Goal: Task Accomplishment & Management: Complete application form

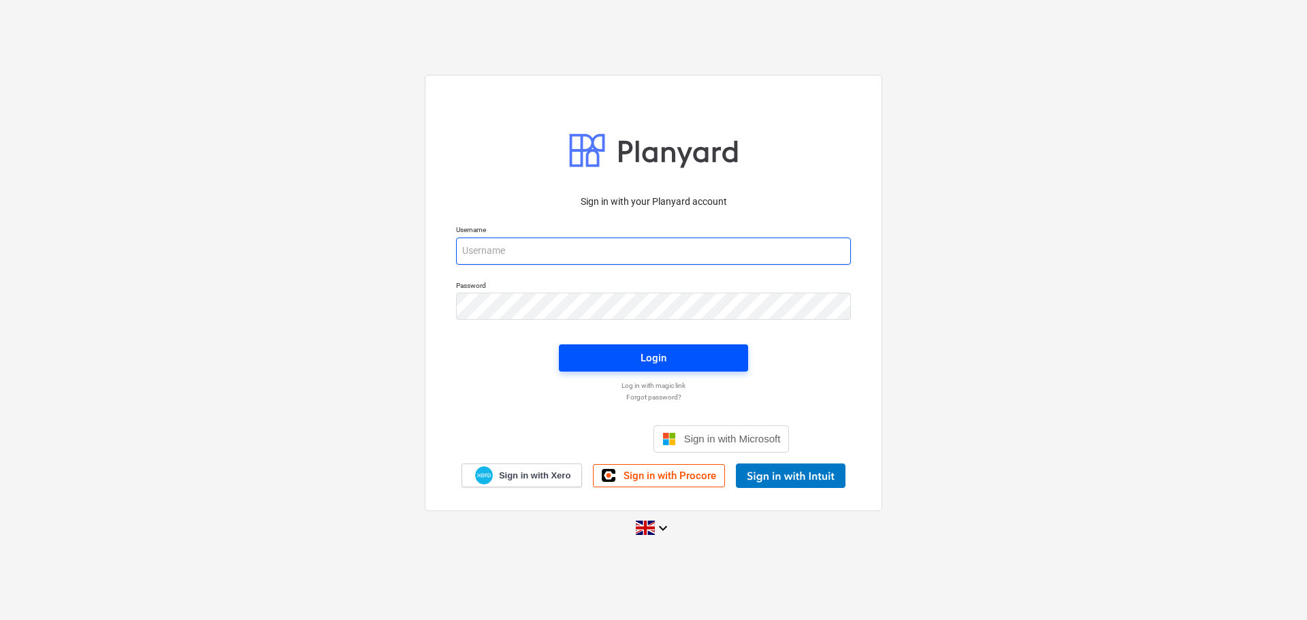
type input "[PERSON_NAME][EMAIL_ADDRESS][PERSON_NAME][DOMAIN_NAME]"
click at [621, 355] on span "Login" at bounding box center [653, 358] width 157 height 18
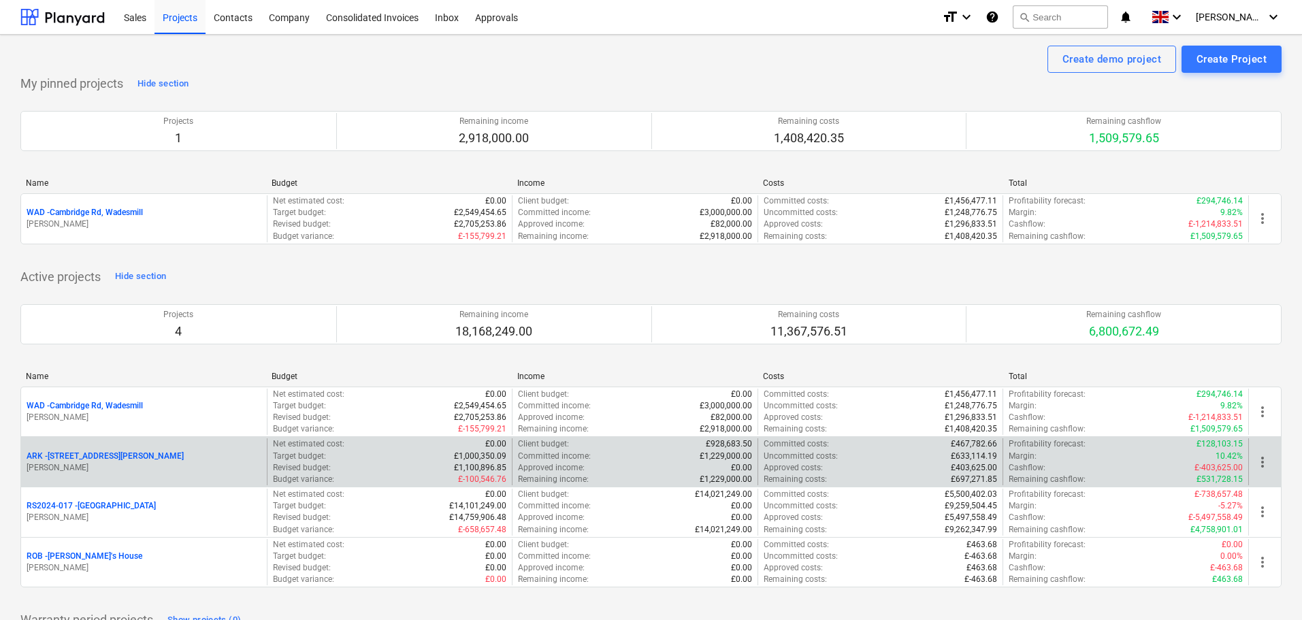
click at [91, 455] on p "ARK - 2 Galley [PERSON_NAME]" at bounding box center [105, 457] width 157 height 12
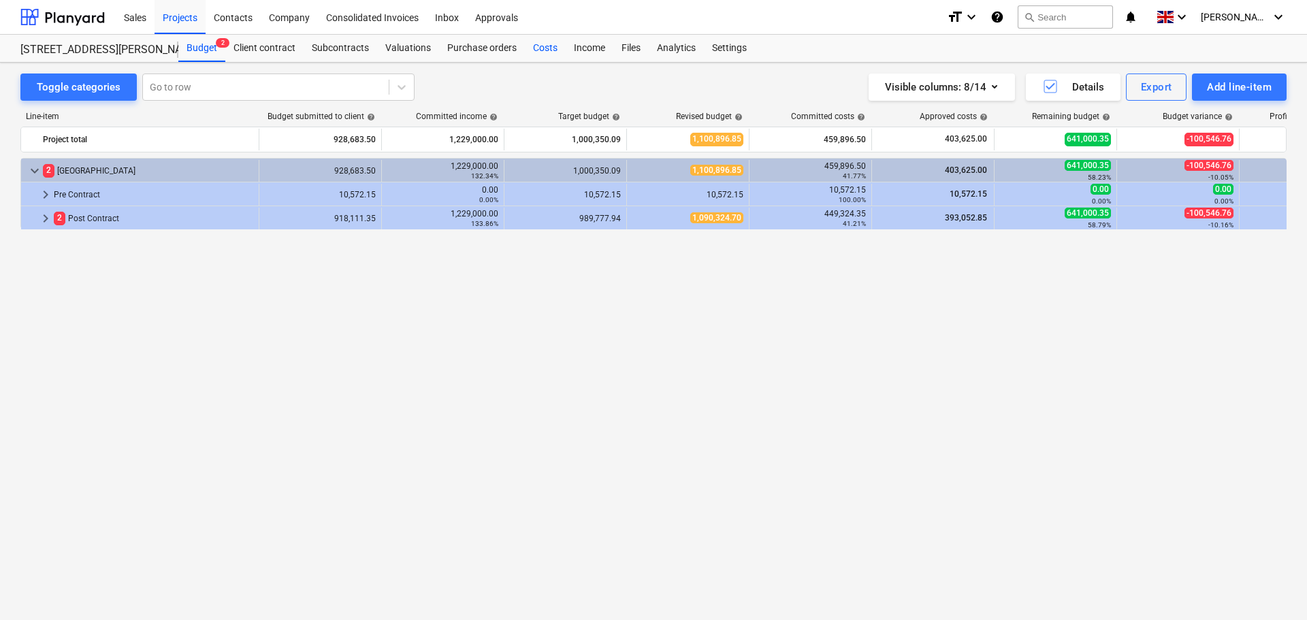
click at [538, 43] on div "Costs" at bounding box center [545, 48] width 41 height 27
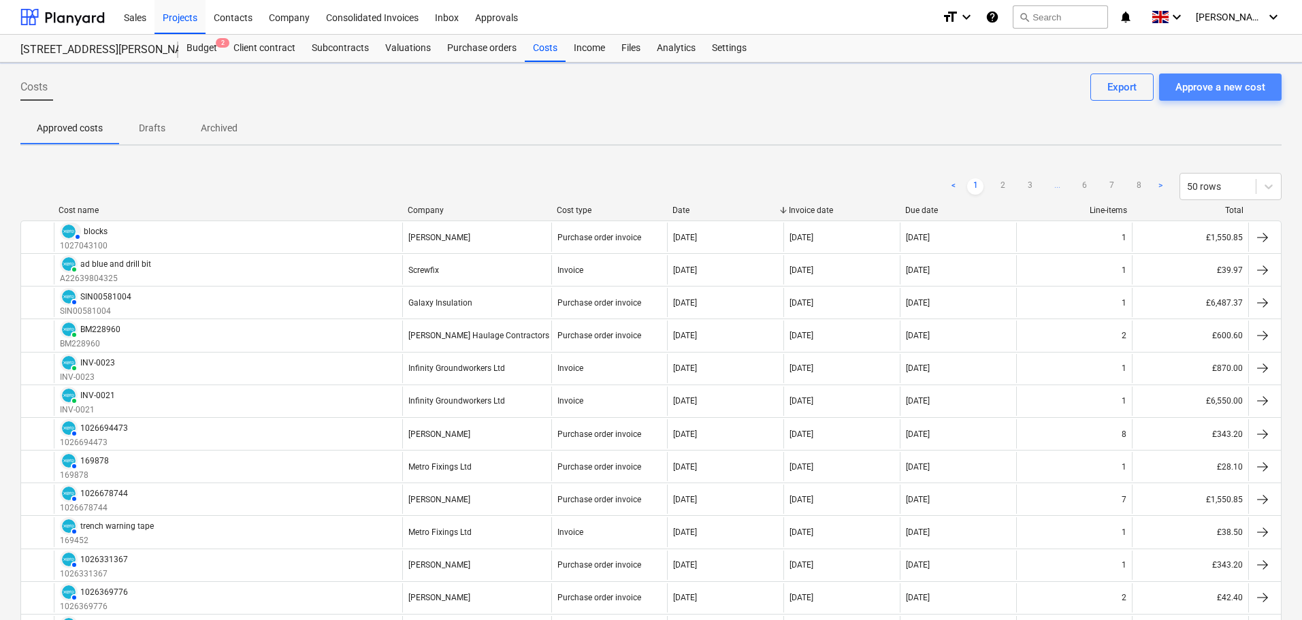
click at [1251, 93] on div "Approve a new cost" at bounding box center [1220, 87] width 90 height 18
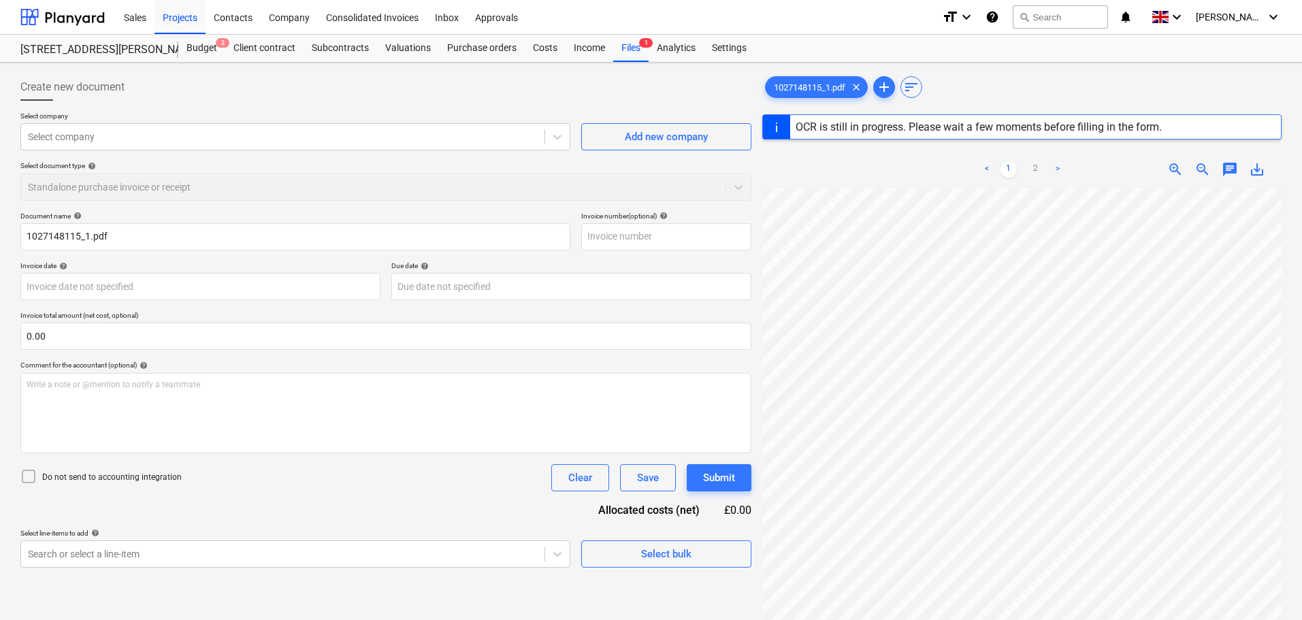
type input "1027148115"
type input "[DATE]"
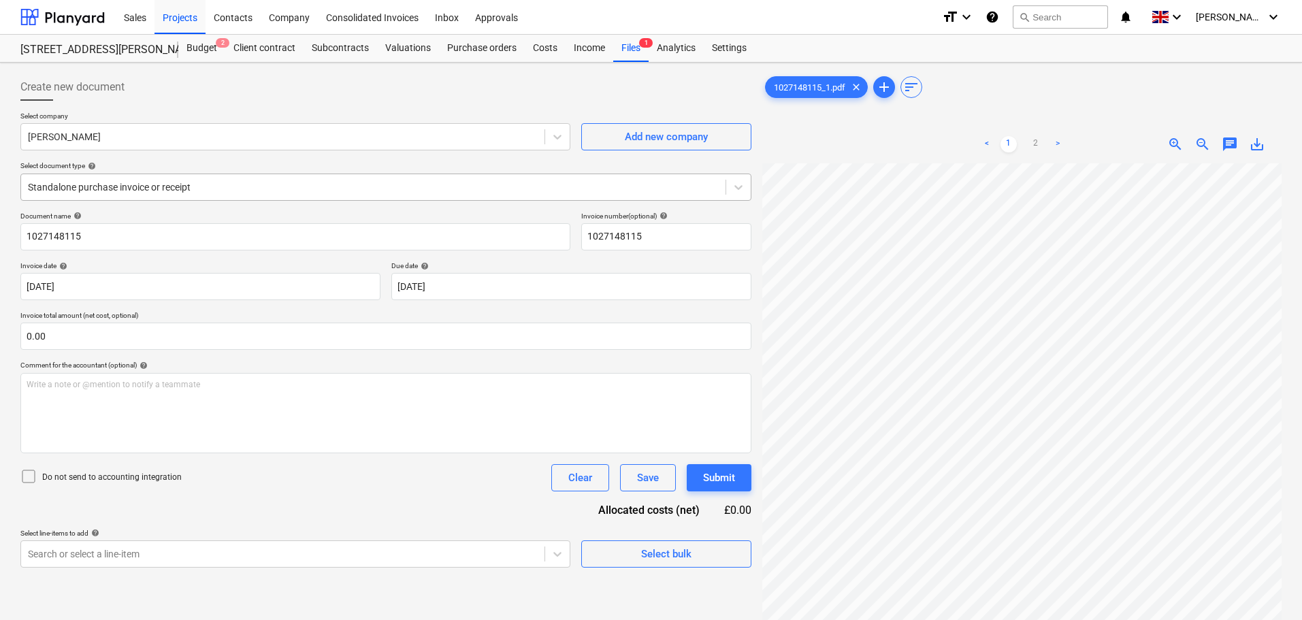
click at [191, 185] on div at bounding box center [373, 187] width 691 height 14
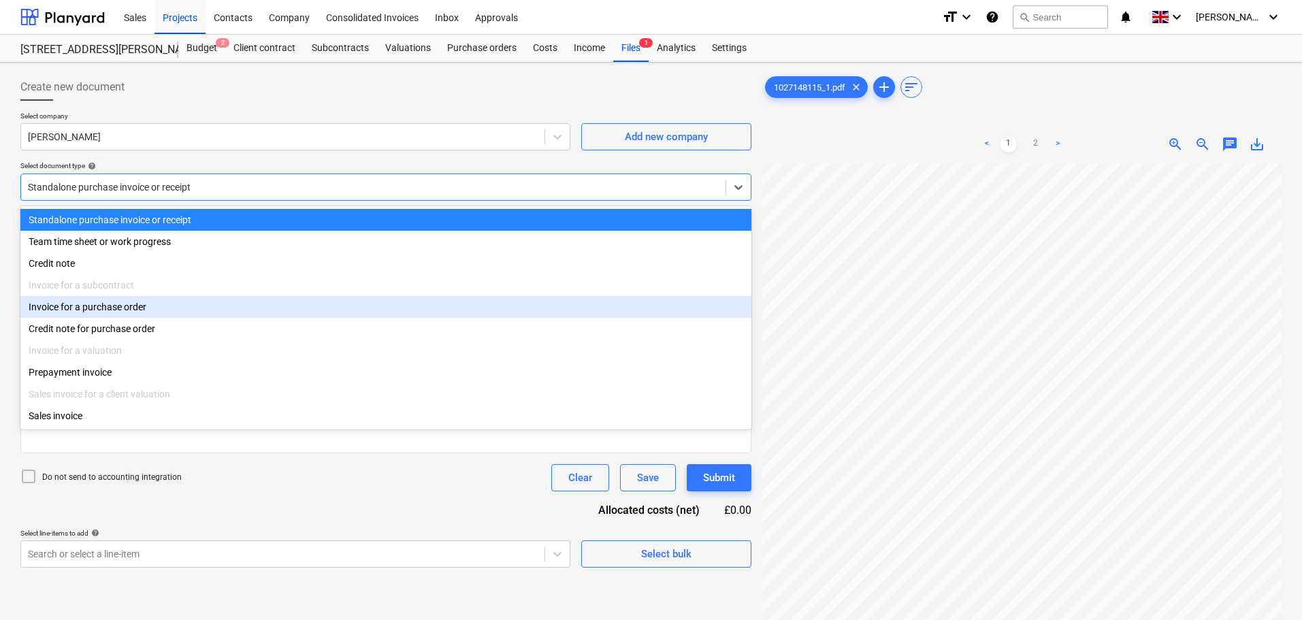
click at [120, 310] on div "Invoice for a purchase order" at bounding box center [385, 307] width 731 height 22
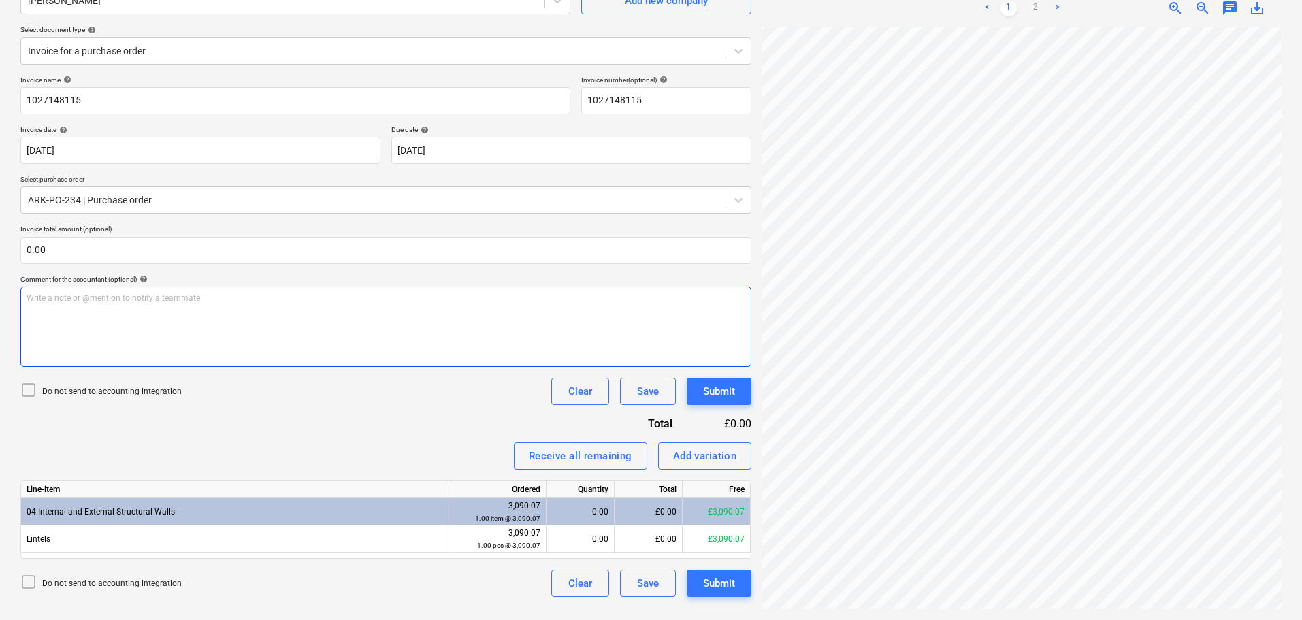
scroll to position [0, 96]
click at [1038, 8] on link "2" at bounding box center [1036, 8] width 16 height 16
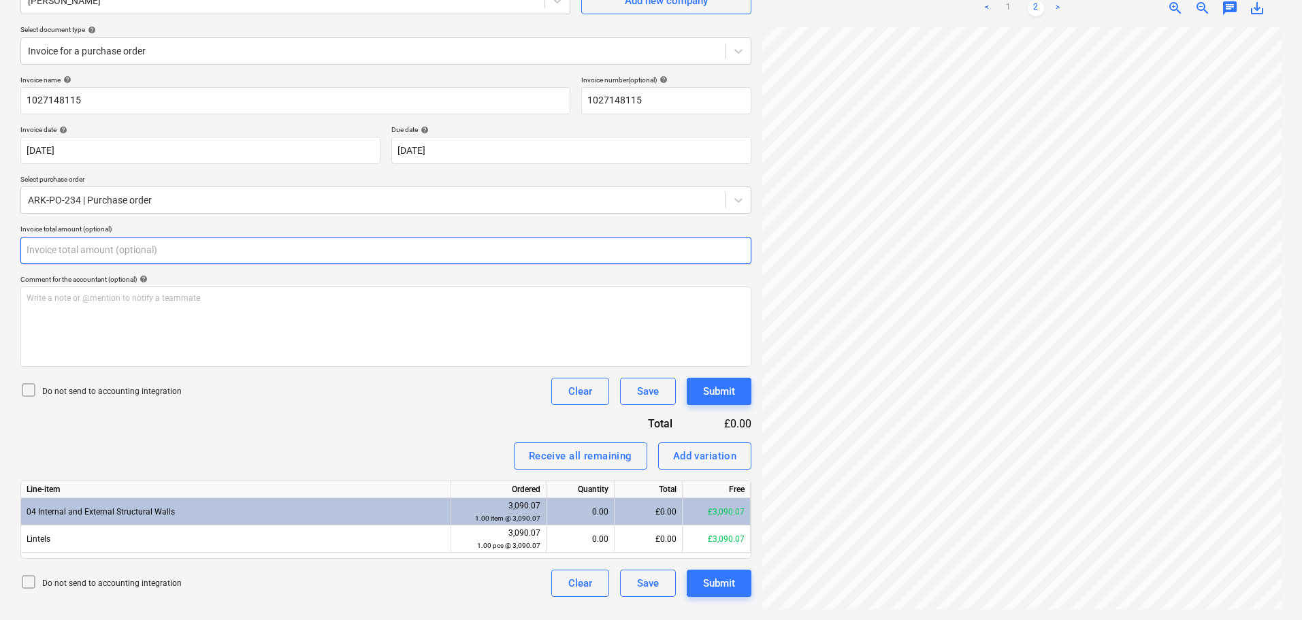
click at [127, 252] on input "text" at bounding box center [385, 250] width 731 height 27
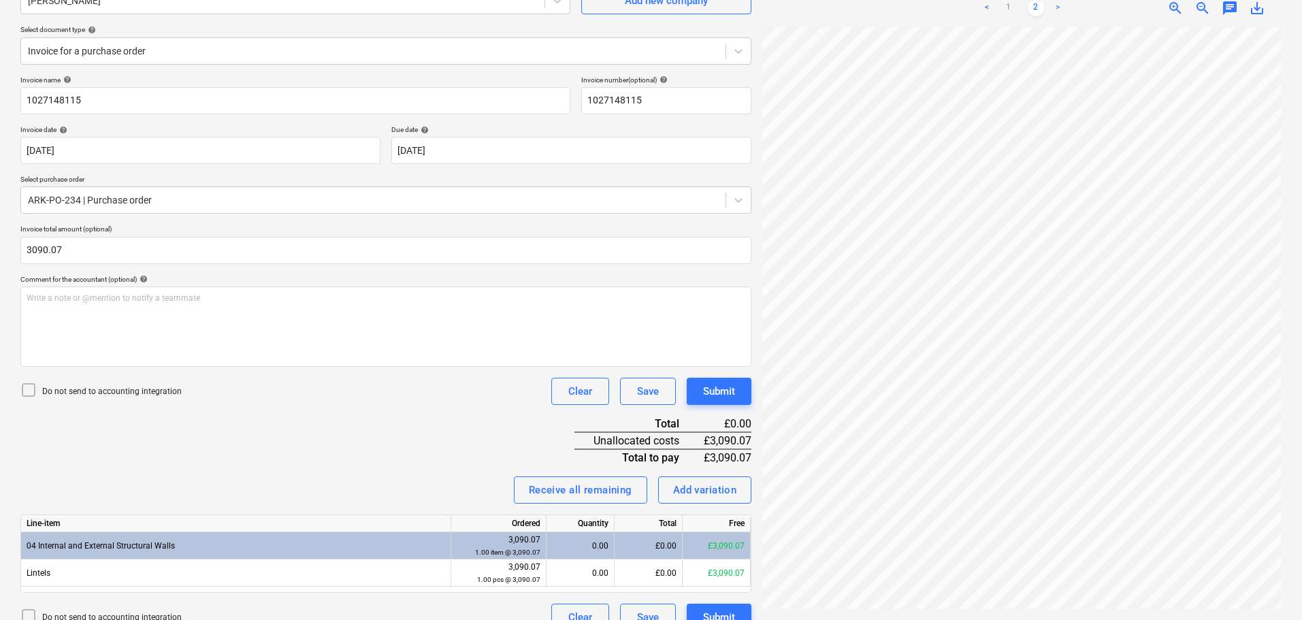
type input "3,090.07"
click at [370, 417] on div "Invoice name help 1027148115 Invoice number (optional) help 1027148115 Invoice …" at bounding box center [385, 353] width 731 height 555
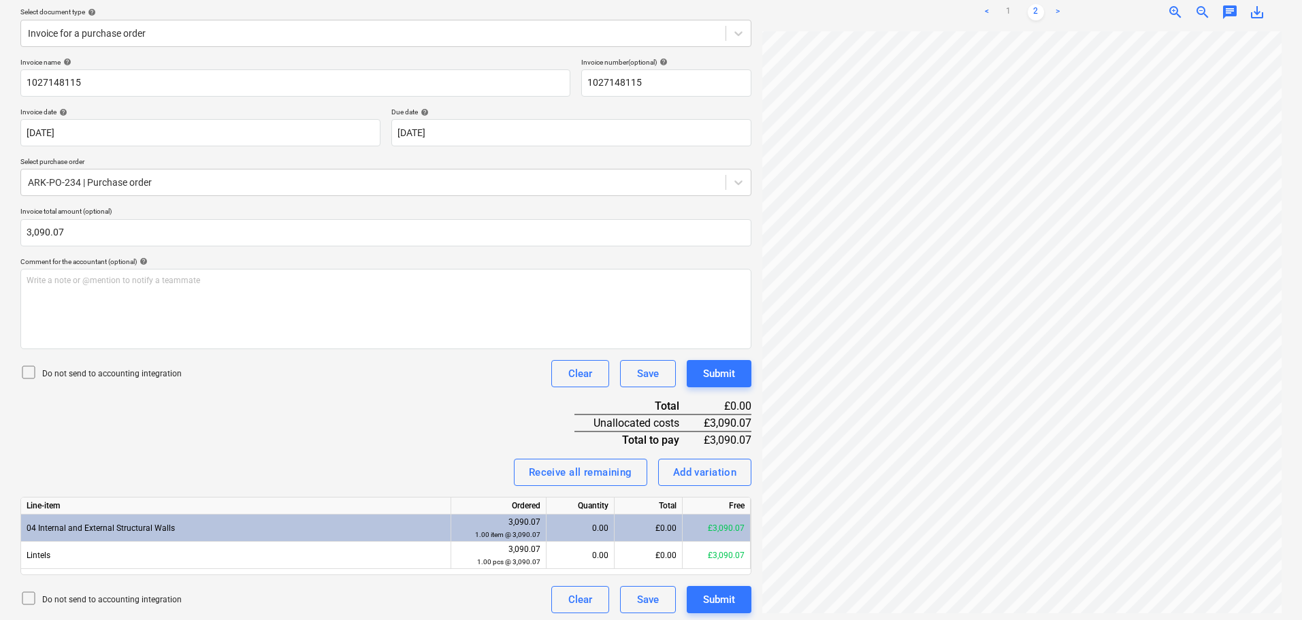
scroll to position [158, 0]
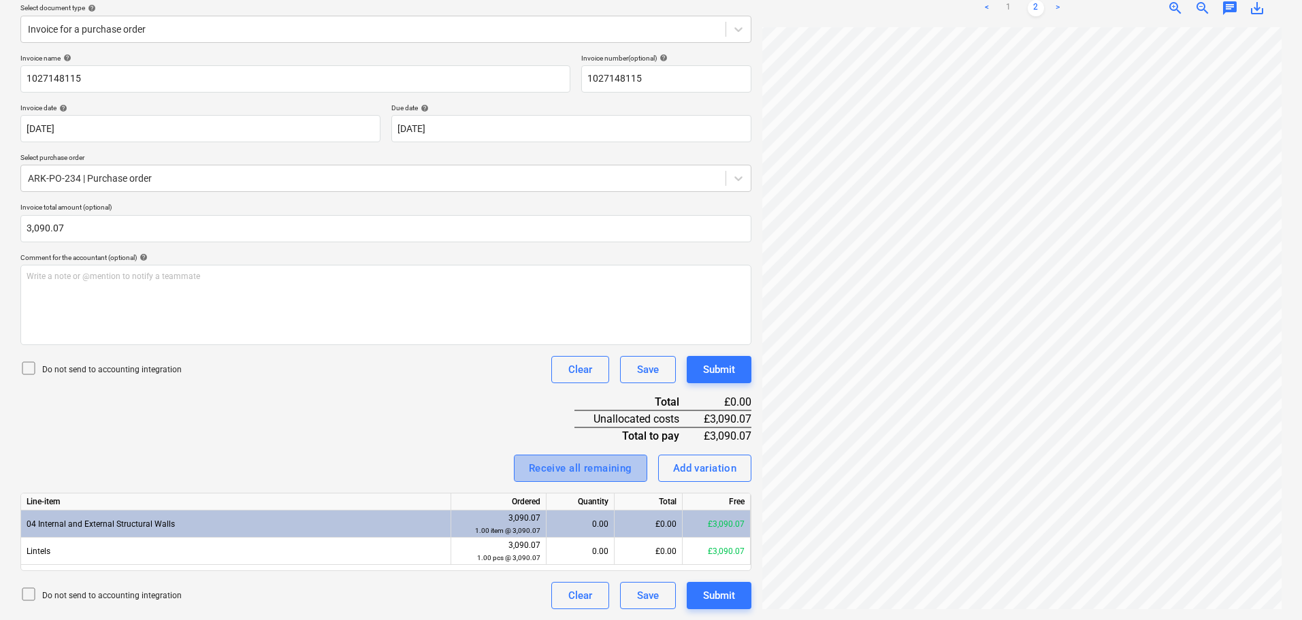
click at [604, 473] on div "Receive all remaining" at bounding box center [580, 468] width 103 height 18
click at [399, 412] on div "Invoice name help 1027148115 Invoice number (optional) help 1027148115 Invoice …" at bounding box center [385, 331] width 731 height 555
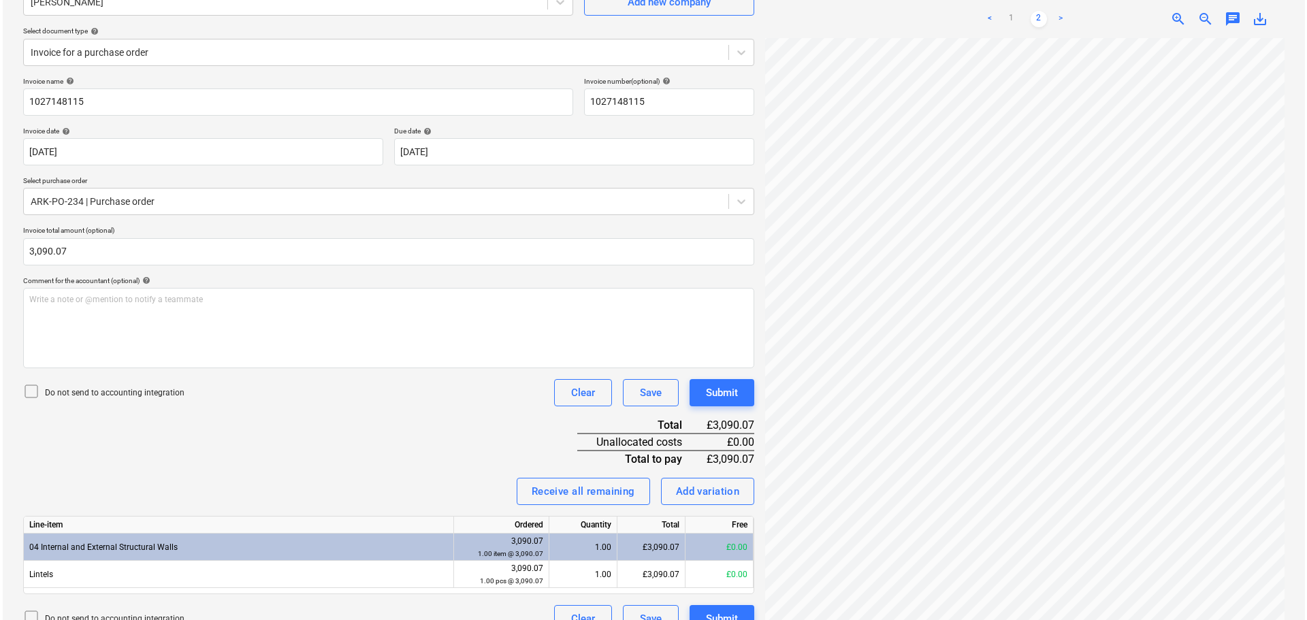
scroll to position [136, 0]
click at [719, 388] on div "Submit" at bounding box center [719, 391] width 32 height 18
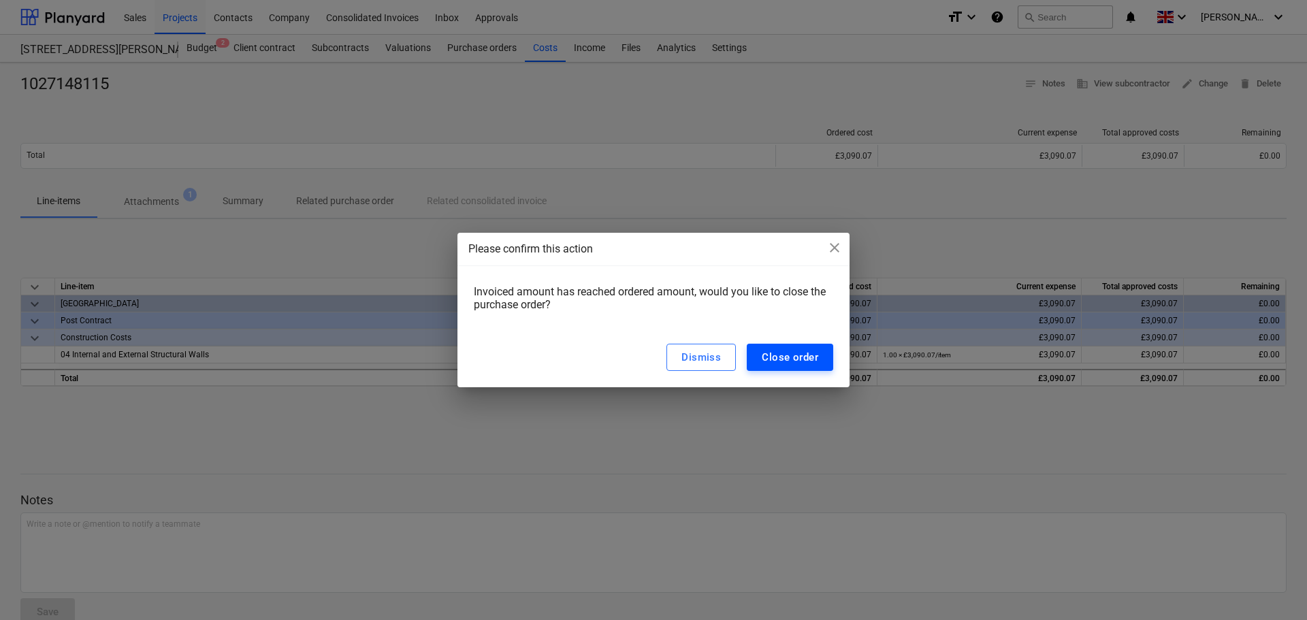
click at [809, 353] on div "Close order" at bounding box center [790, 357] width 56 height 18
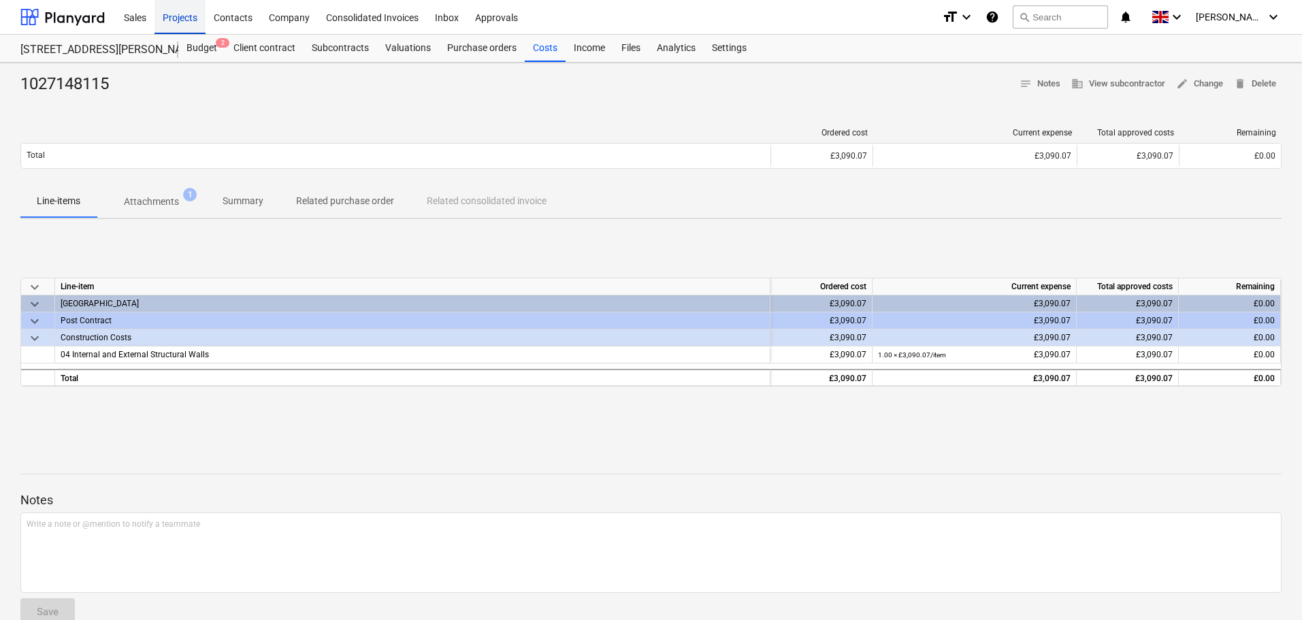
click at [182, 17] on div "Projects" at bounding box center [179, 16] width 51 height 35
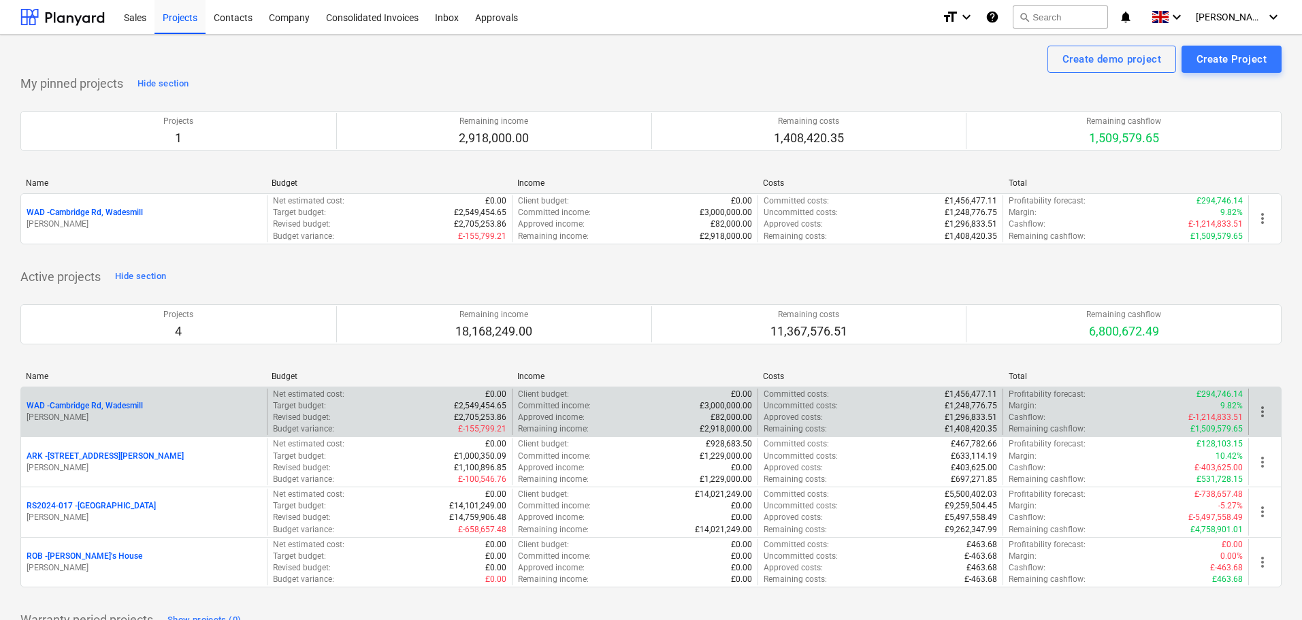
click at [131, 402] on p "WAD - Cambridge Rd, Wadesmill" at bounding box center [85, 406] width 116 height 12
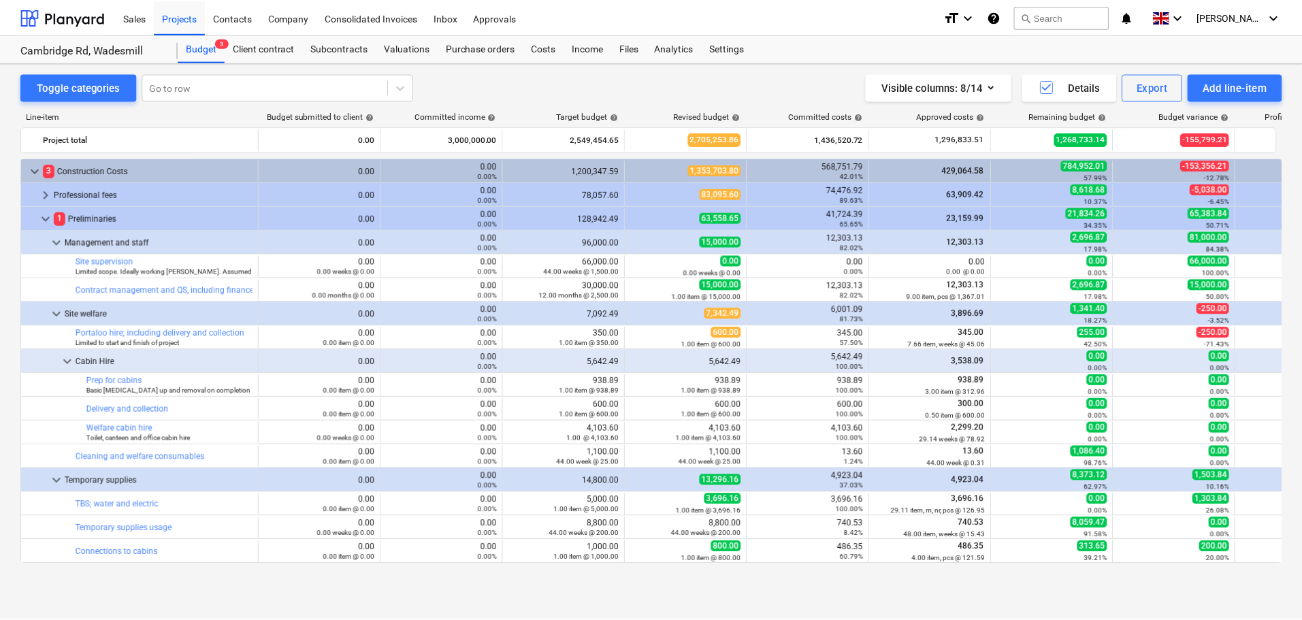
scroll to position [387, 0]
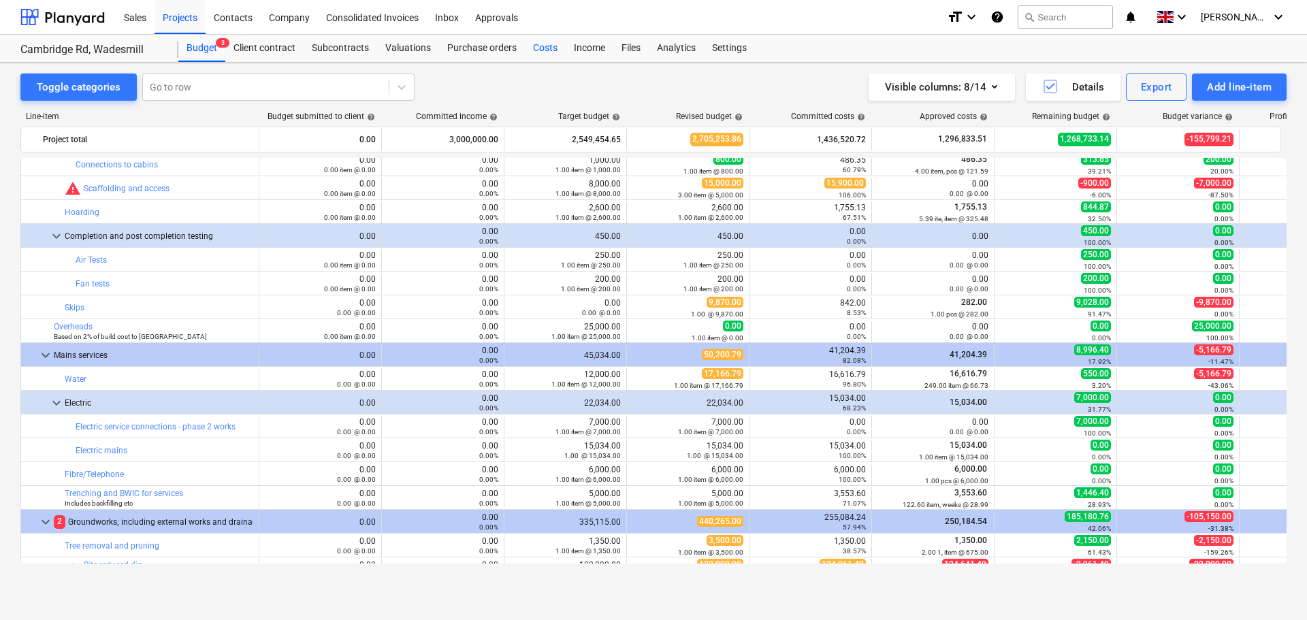
click at [540, 48] on div "Costs" at bounding box center [545, 48] width 41 height 27
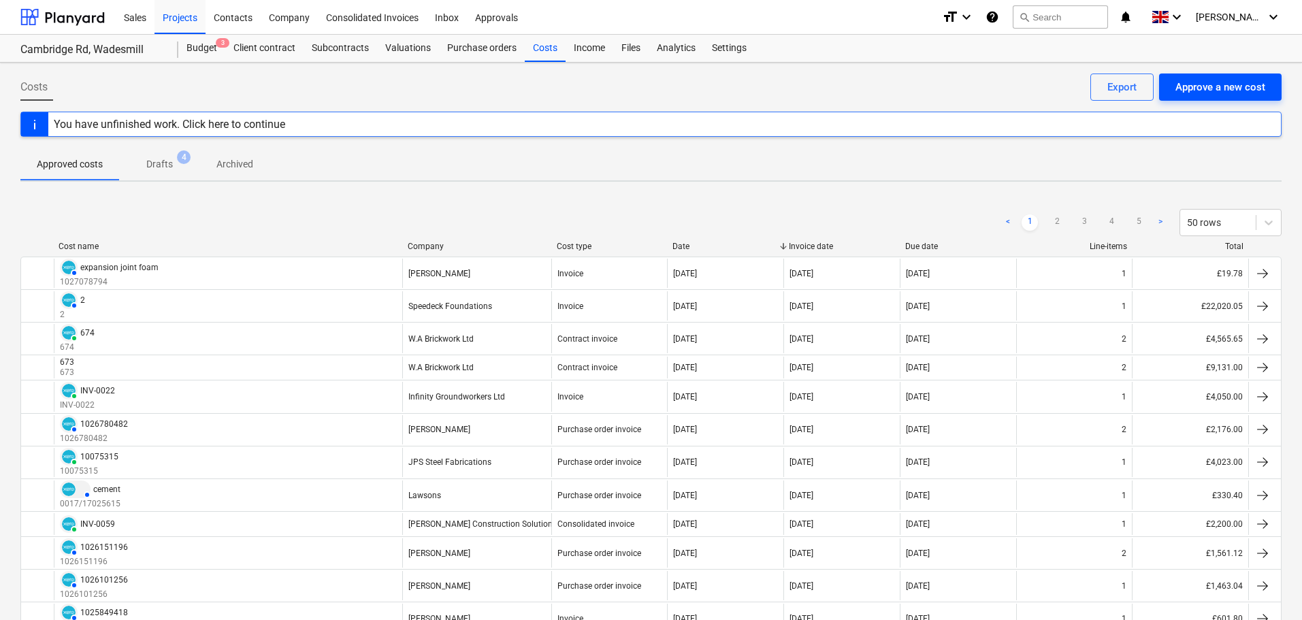
click at [1204, 89] on div "Approve a new cost" at bounding box center [1220, 87] width 90 height 18
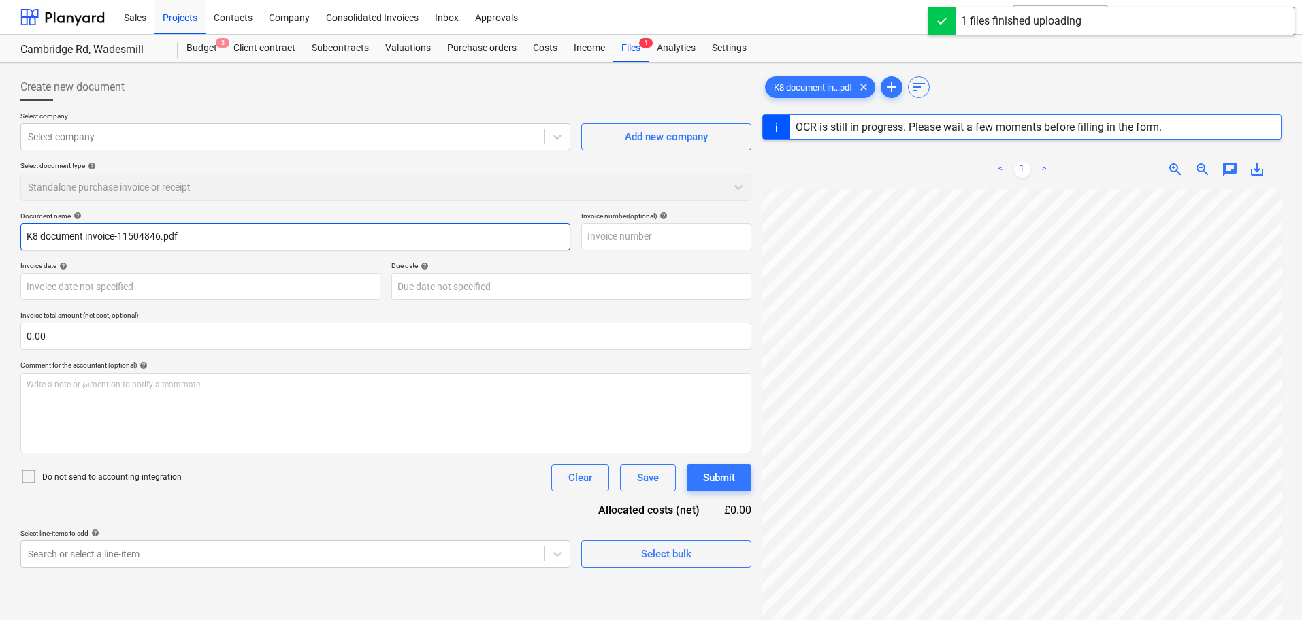
type input "57266"
type input "[DATE]"
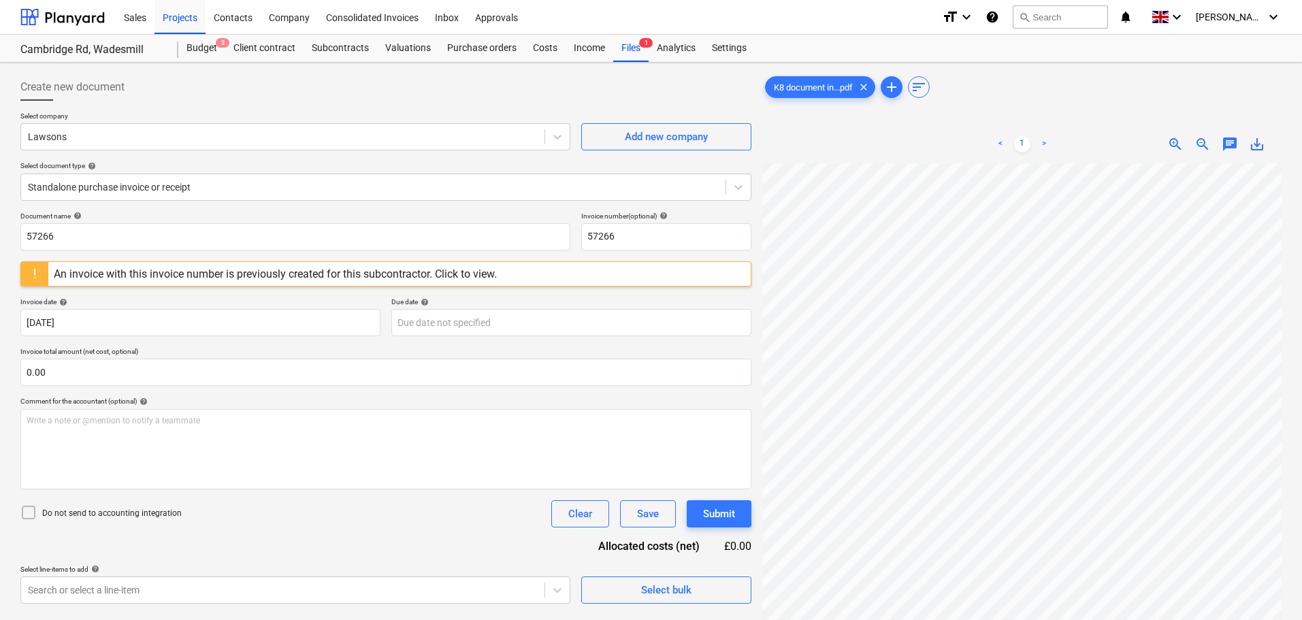
scroll to position [49, 96]
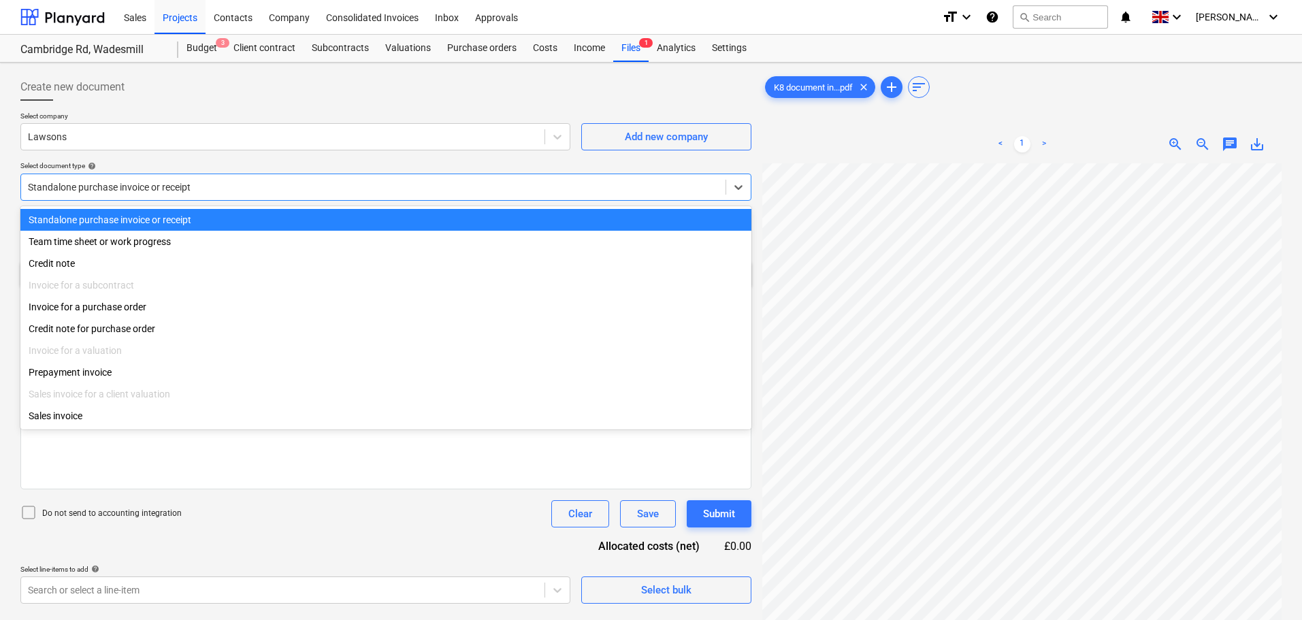
click at [103, 189] on div at bounding box center [373, 187] width 691 height 14
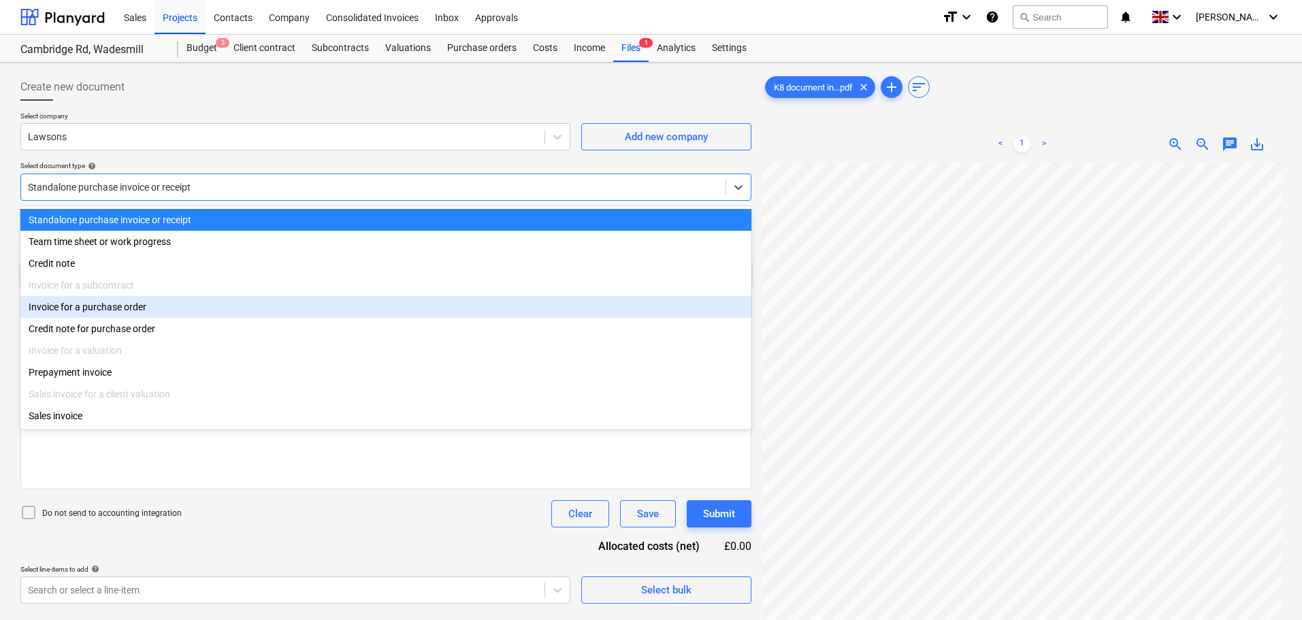
click at [96, 306] on div "Invoice for a purchase order" at bounding box center [385, 307] width 731 height 22
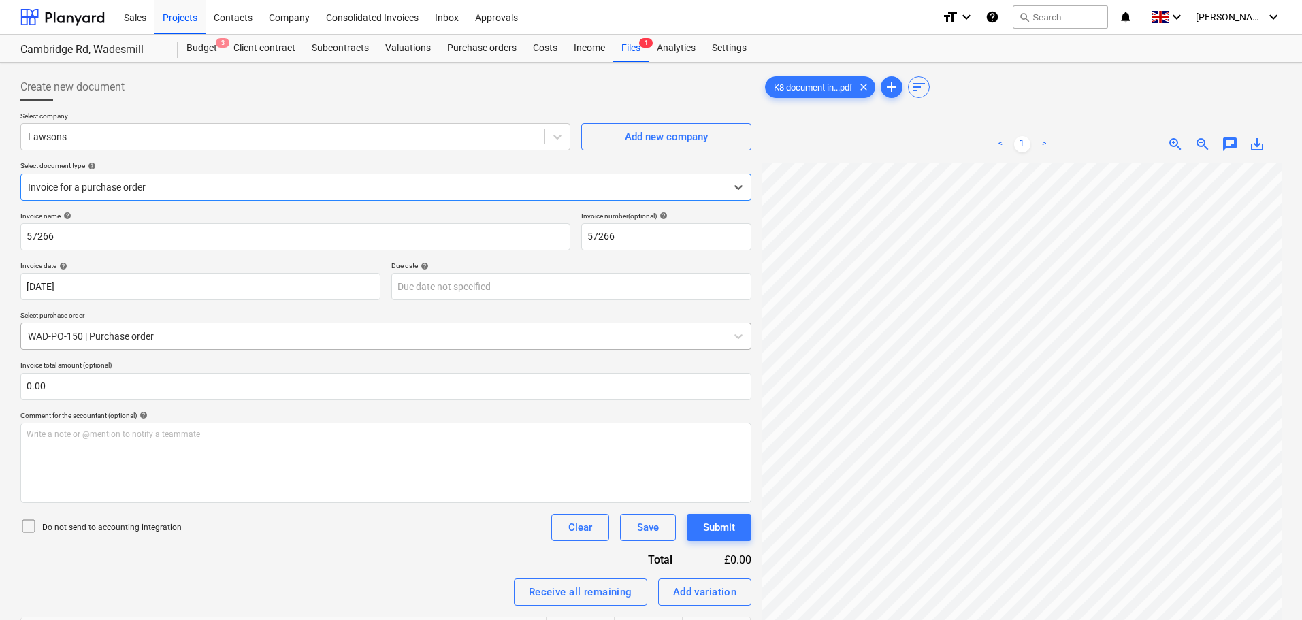
click at [84, 339] on div at bounding box center [373, 336] width 691 height 14
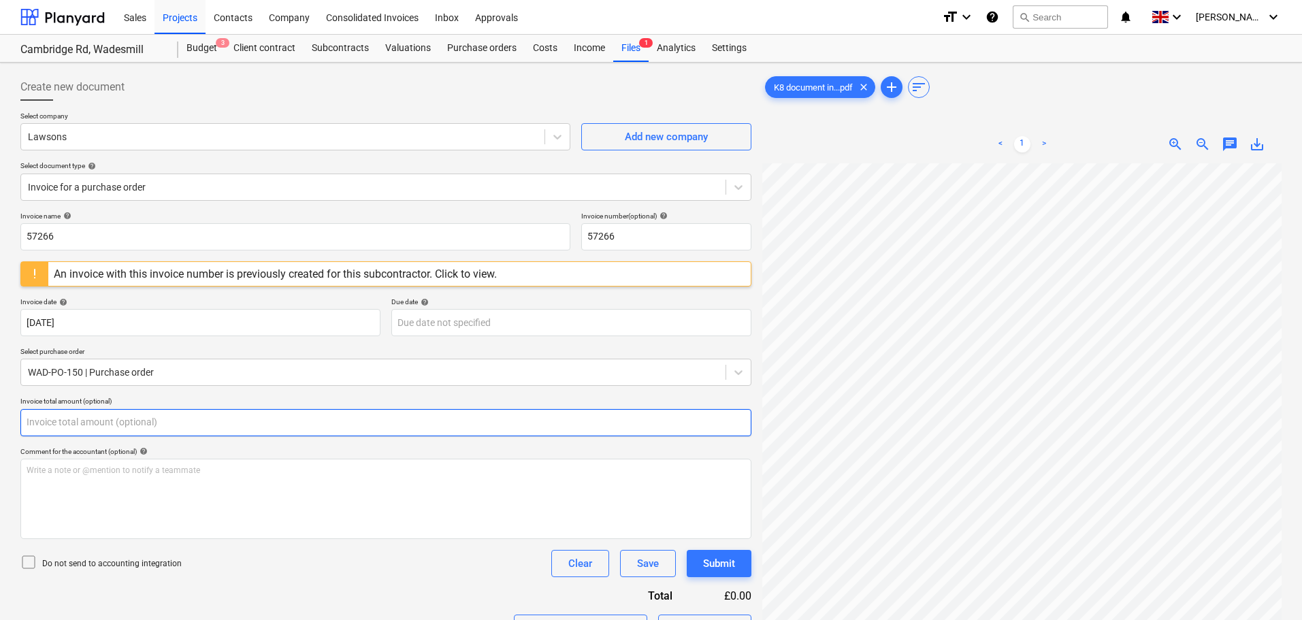
drag, startPoint x: 78, startPoint y: 425, endPoint x: 97, endPoint y: 431, distance: 19.4
click at [78, 426] on input "text" at bounding box center [385, 422] width 731 height 27
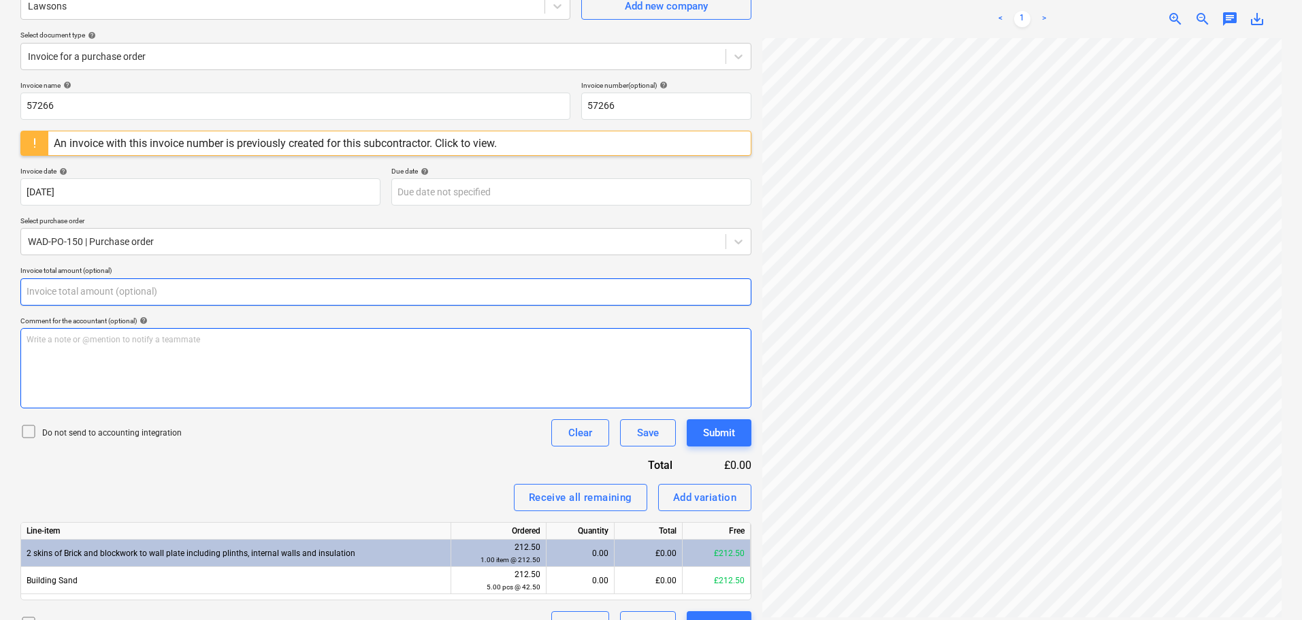
scroll to position [136, 0]
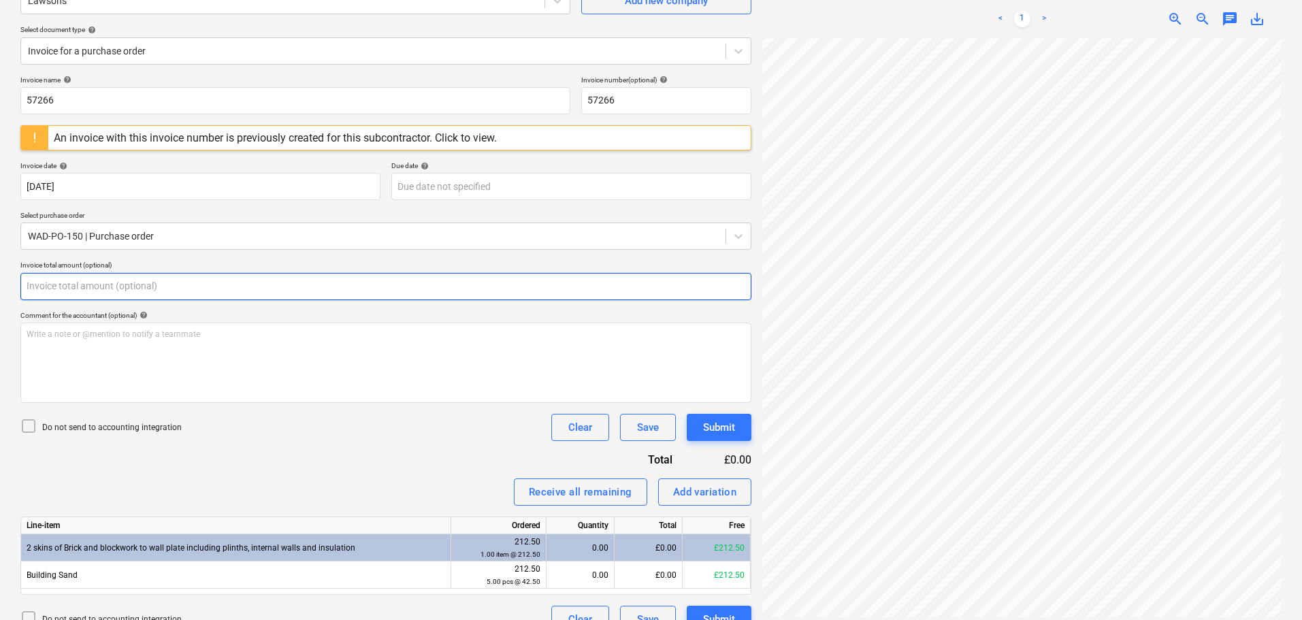
click at [56, 291] on input "text" at bounding box center [385, 286] width 731 height 27
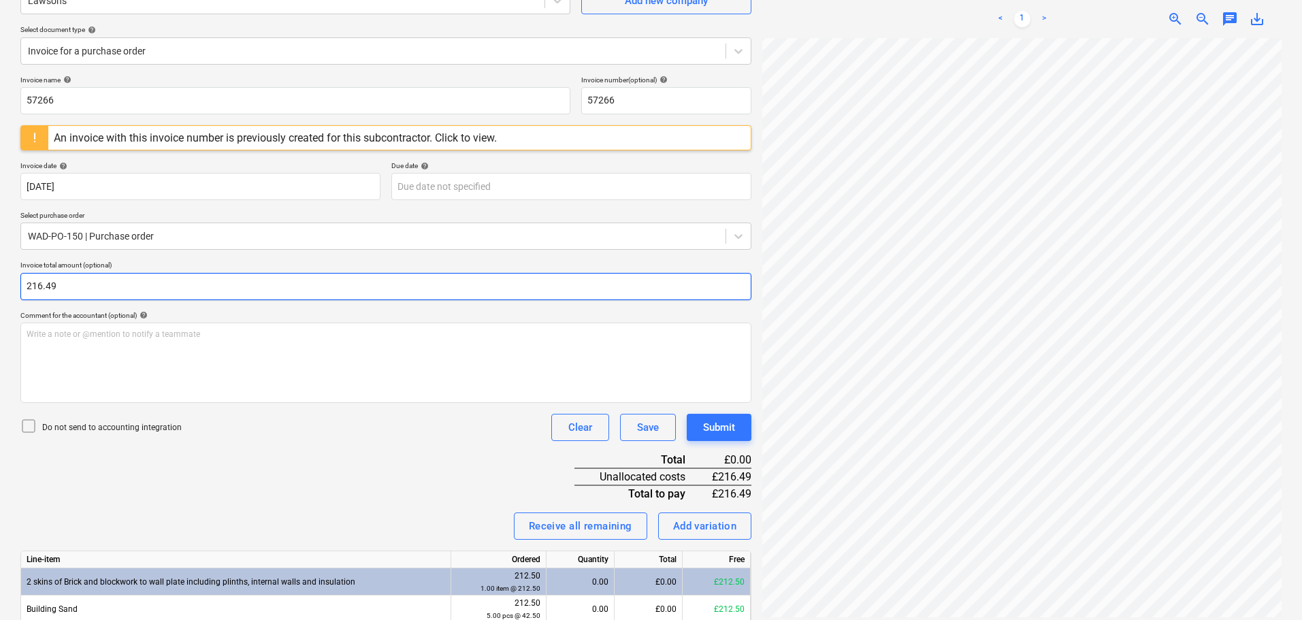
type input "216.49"
click at [419, 470] on div "Invoice name help 57266 Invoice number (optional) help 57266 An invoice with th…" at bounding box center [385, 371] width 731 height 591
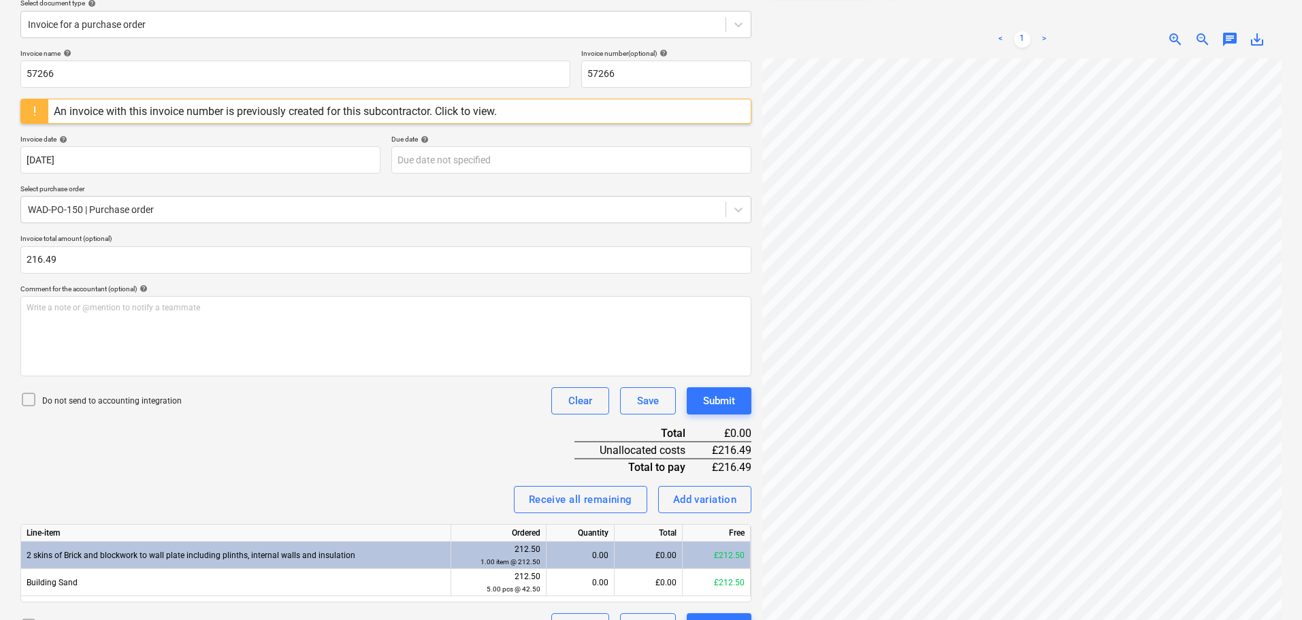
scroll to position [194, 0]
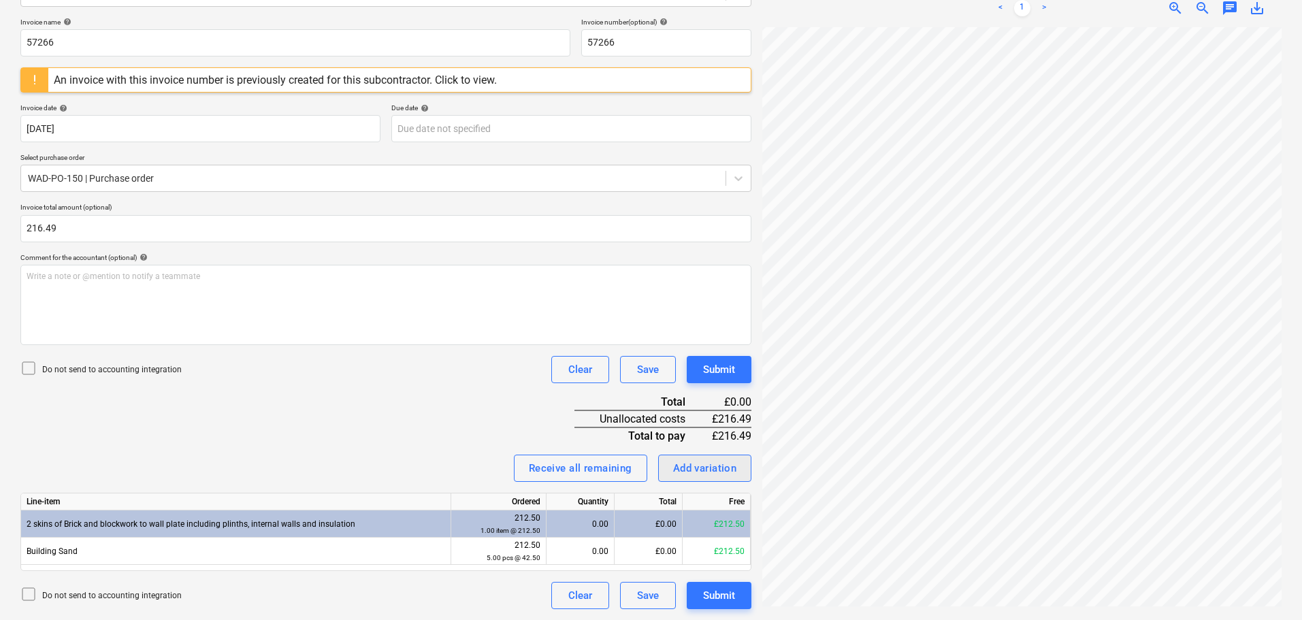
click at [700, 468] on div "Add variation" at bounding box center [705, 468] width 64 height 18
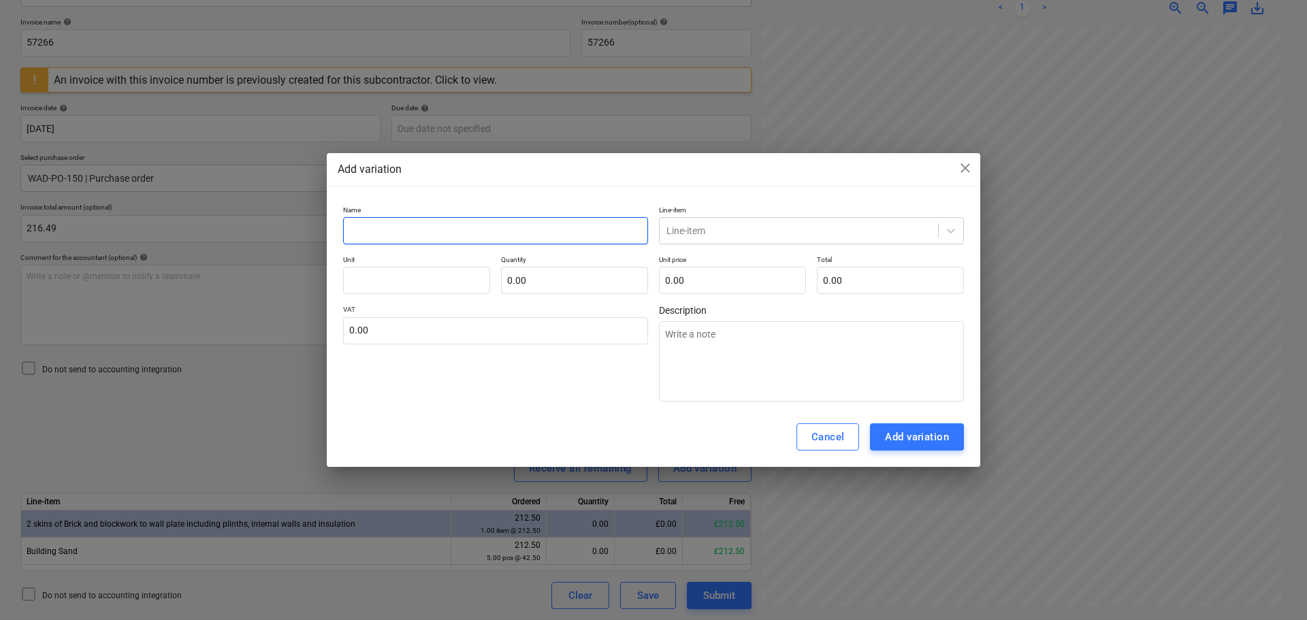
click at [444, 233] on input "text" at bounding box center [495, 230] width 305 height 27
type input "d"
type textarea "x"
type input "di"
type textarea "x"
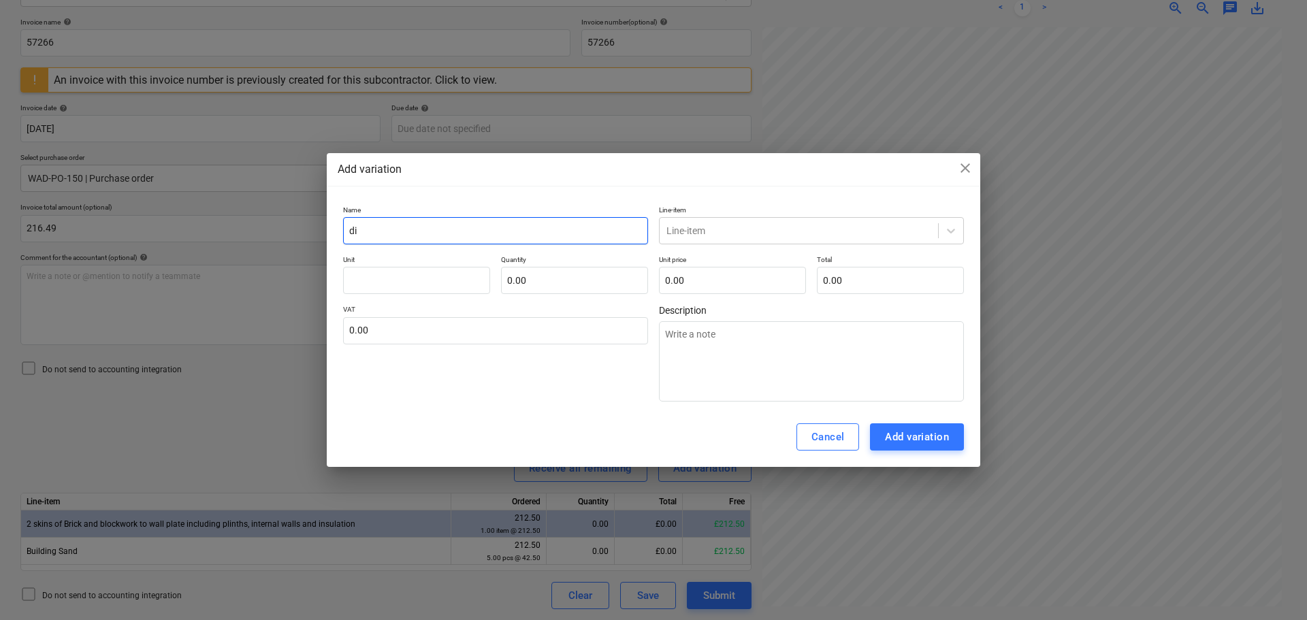
type input "dis"
type textarea "x"
type input "dist"
type textarea "x"
type input "disti"
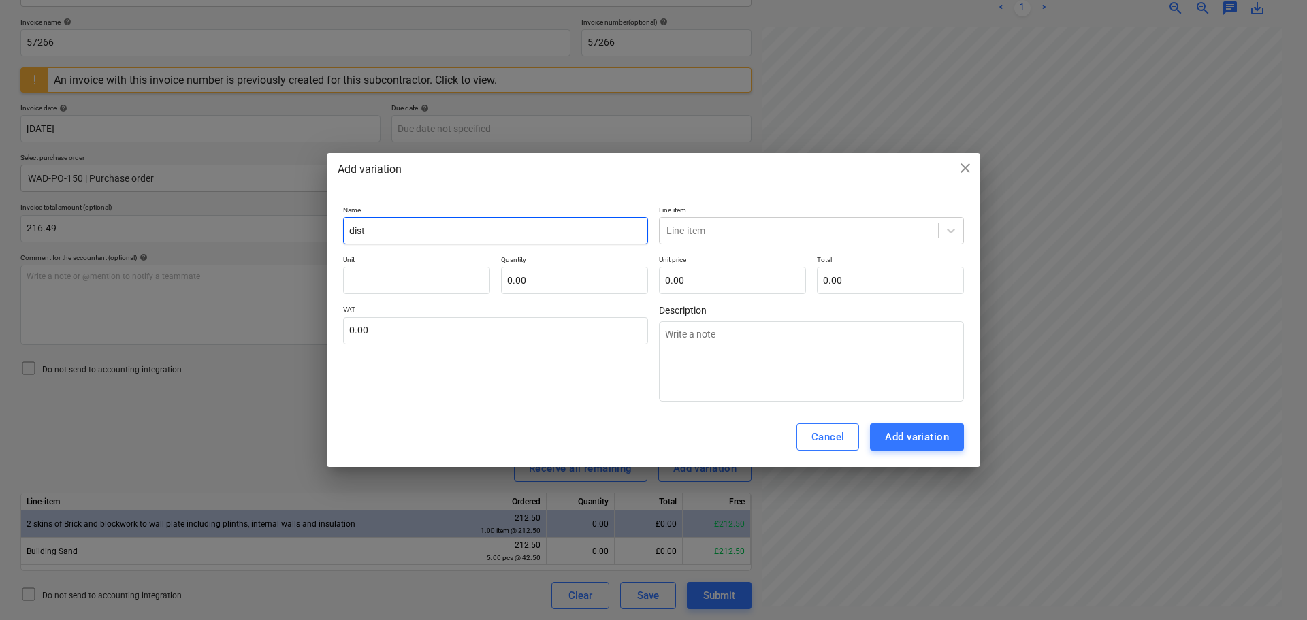
type textarea "x"
type input "distib"
type textarea "x"
type input "distibu"
type textarea "x"
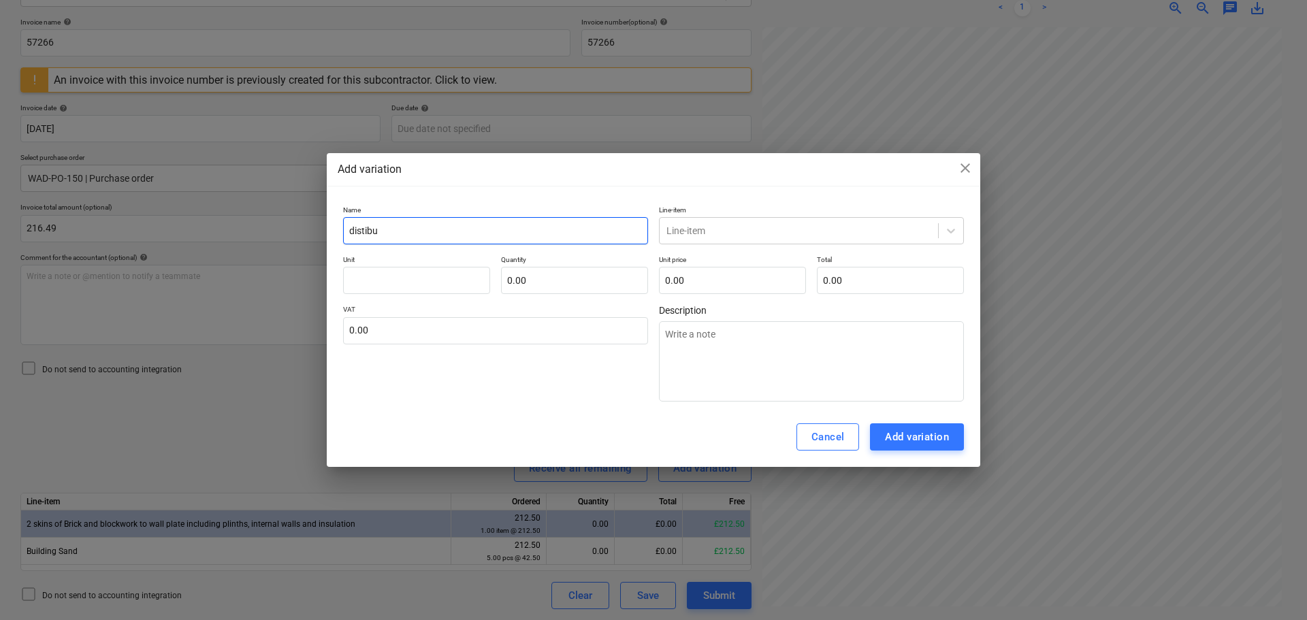
type input "distibut"
type textarea "x"
type input "distibuti"
type textarea "x"
type input "distibutio"
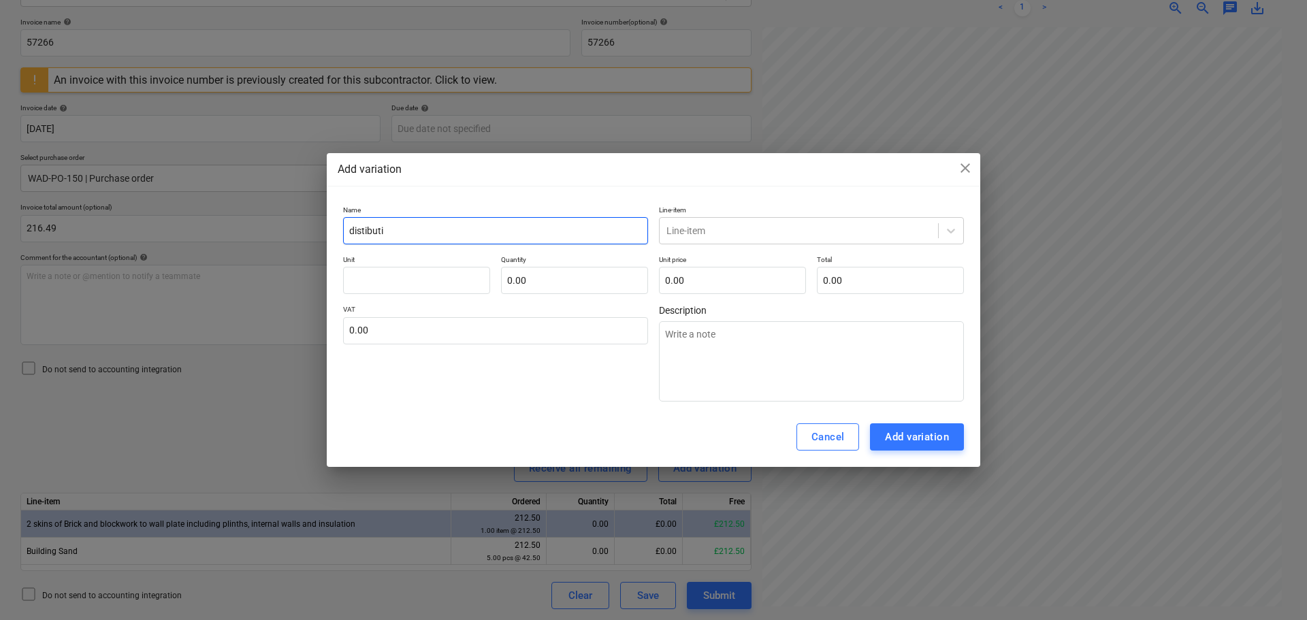
type textarea "x"
type input "distibution"
type textarea "x"
type input "distibution"
type textarea "x"
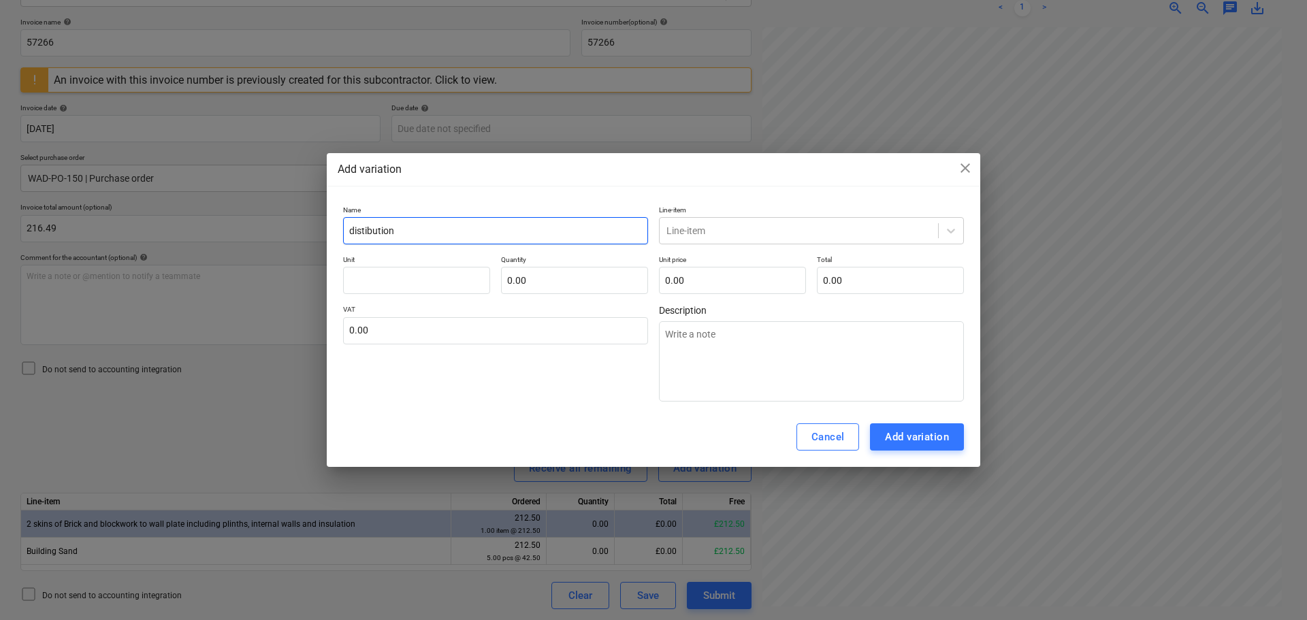
type input "distibution l"
type textarea "x"
type input "distibution le"
type textarea "x"
type input "distibution lev"
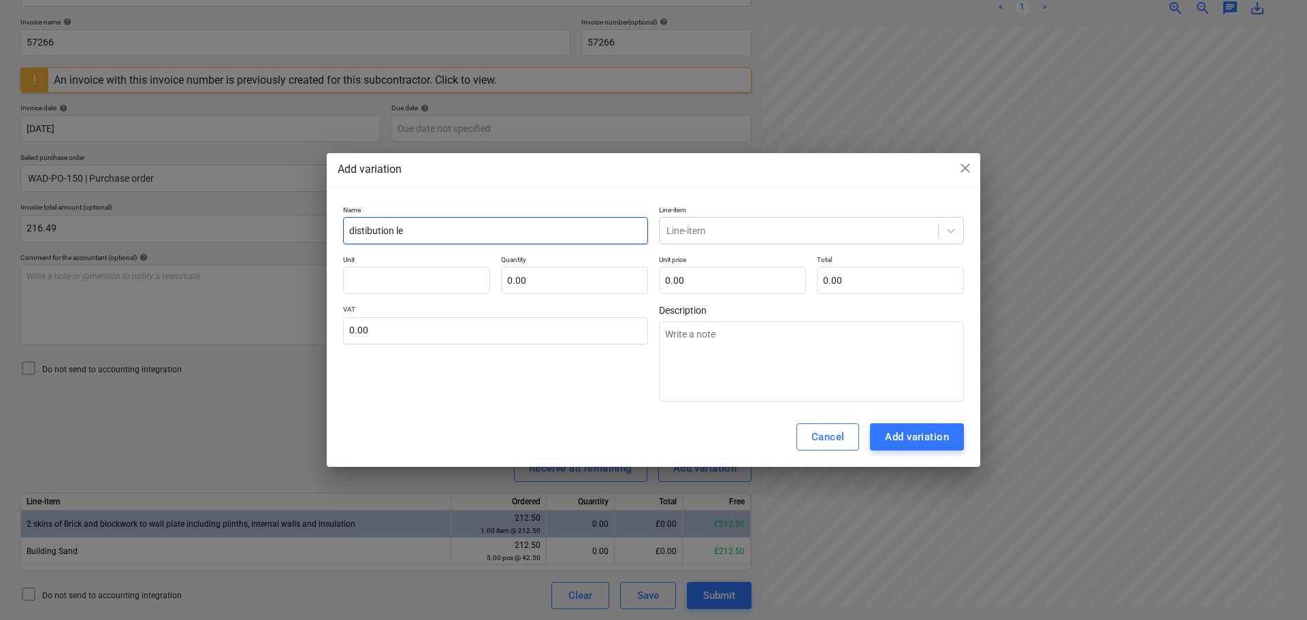
type textarea "x"
type input "distibution levy"
type textarea "x"
type input "distibution levy"
type textarea "x"
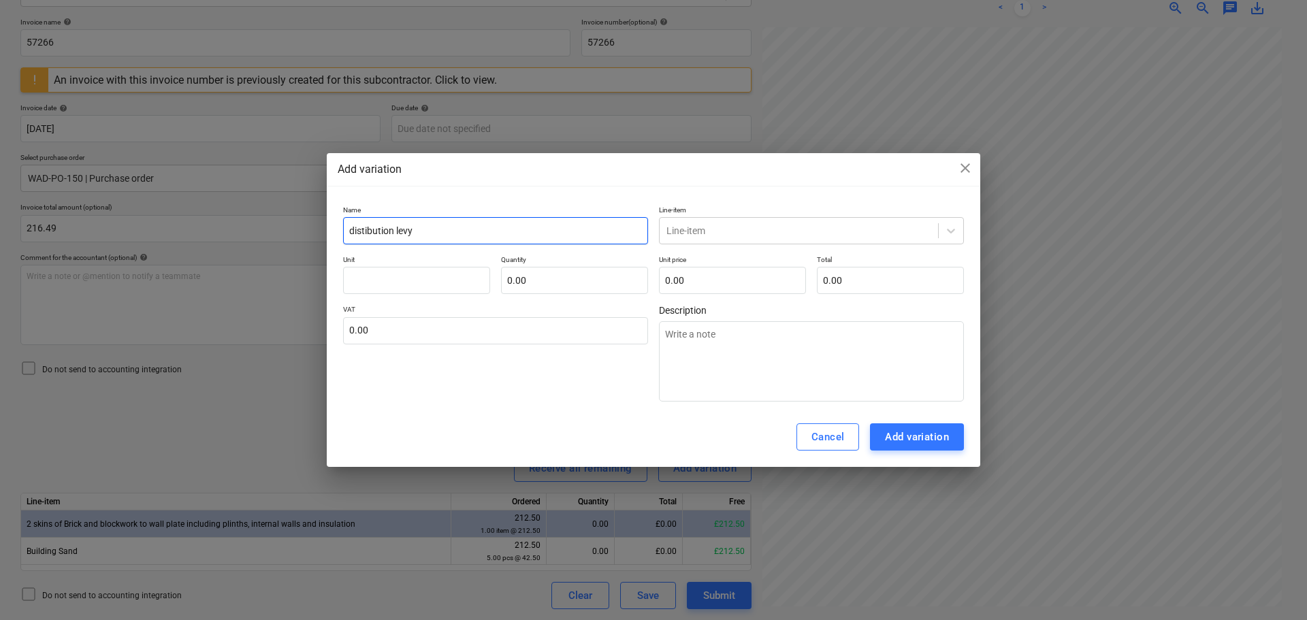
type input "distibution levy f"
type textarea "x"
type input "distibution levy fo"
type textarea "x"
type input "distibution levy for"
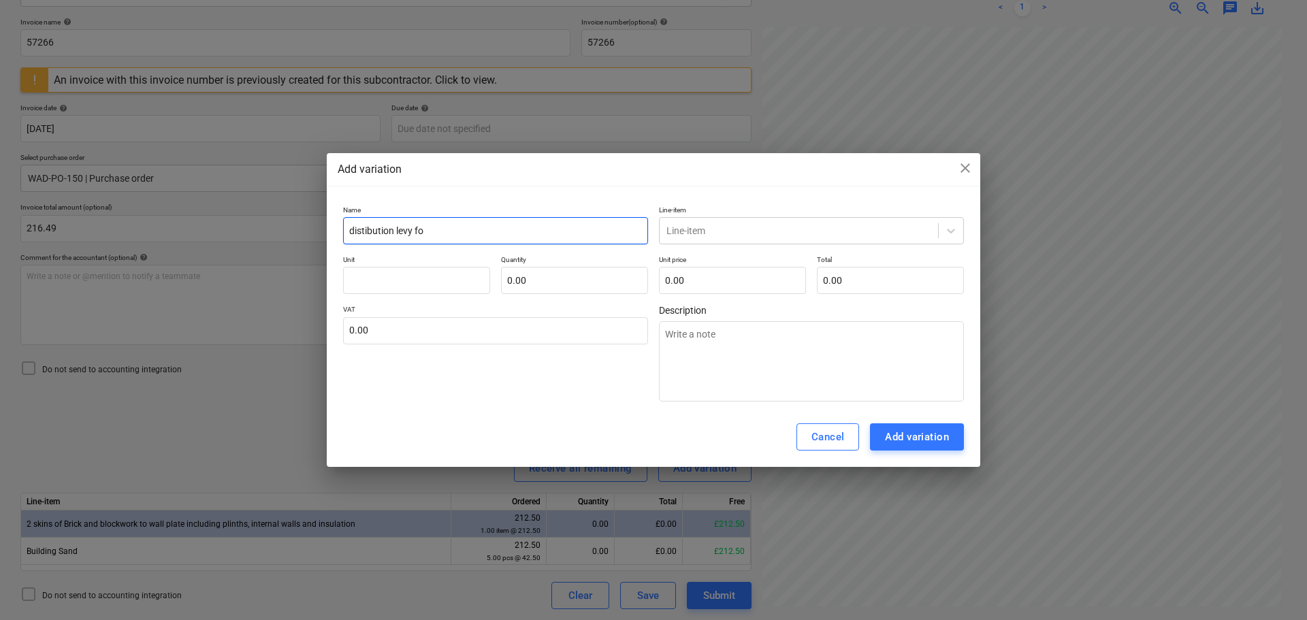
type textarea "x"
type input "distibution levy for"
type textarea "x"
type input "distibution levy for s"
type textarea "x"
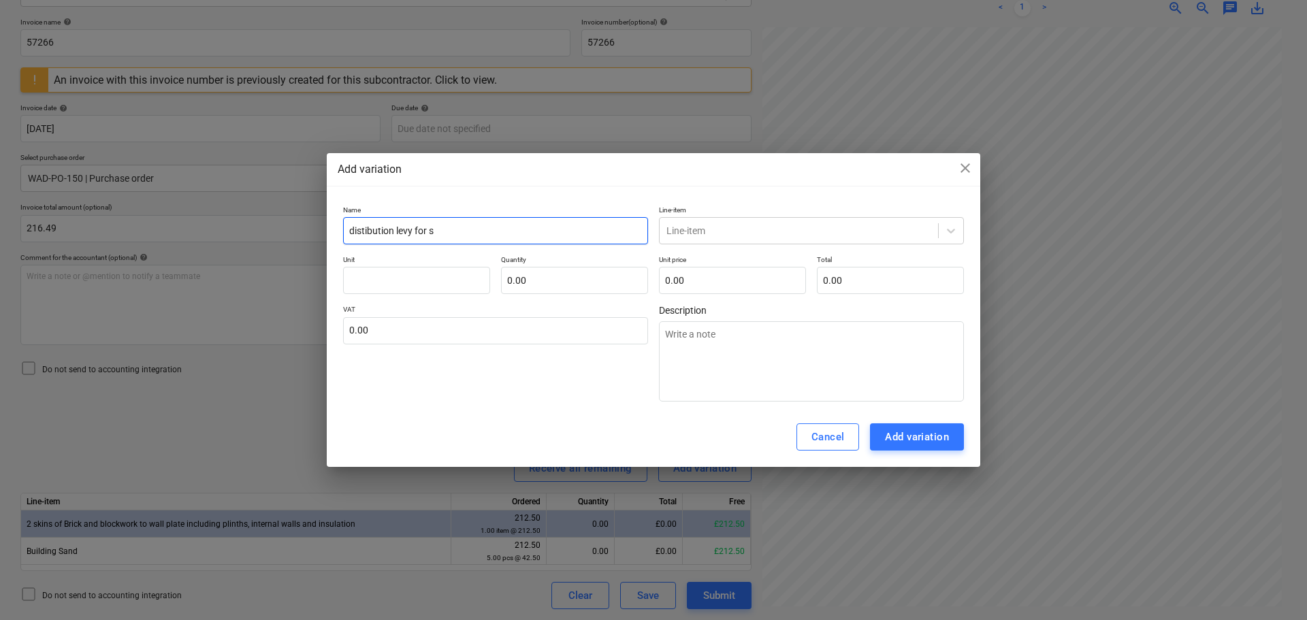
type input "distibution levy for sa"
type textarea "x"
type input "distibution levy for [PERSON_NAME]"
type textarea "x"
type input "distibution levy for sale"
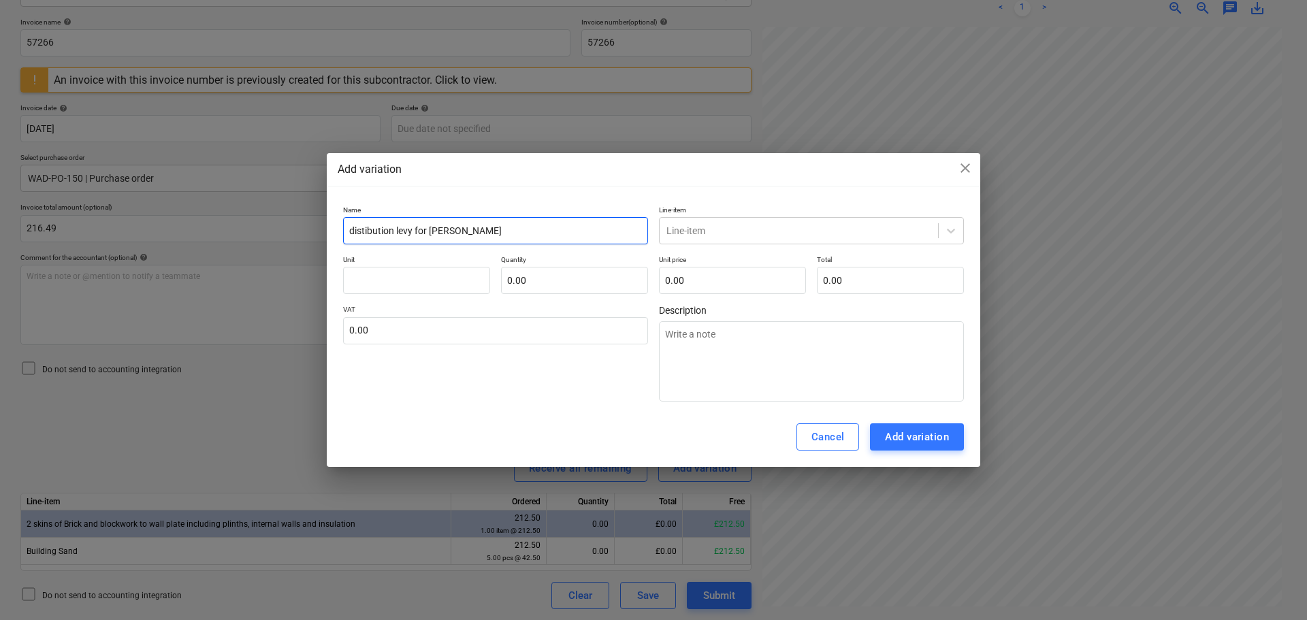
type textarea "x"
type input "distibution levy for sale"
type input "s"
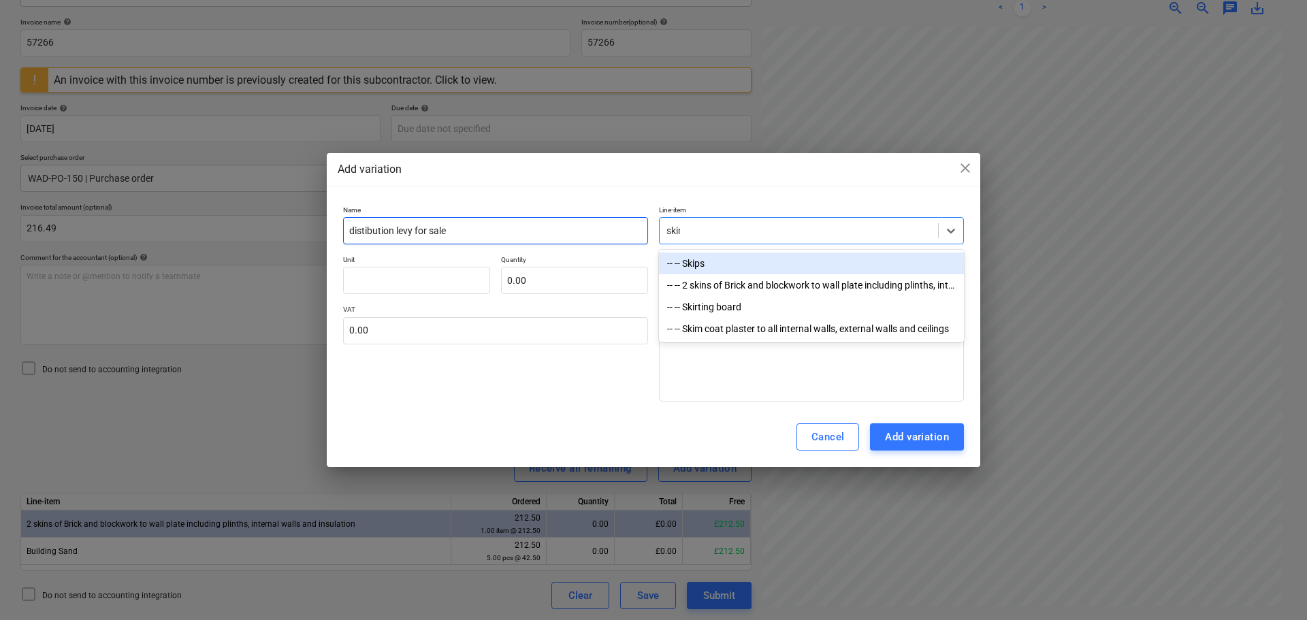
type input "skins"
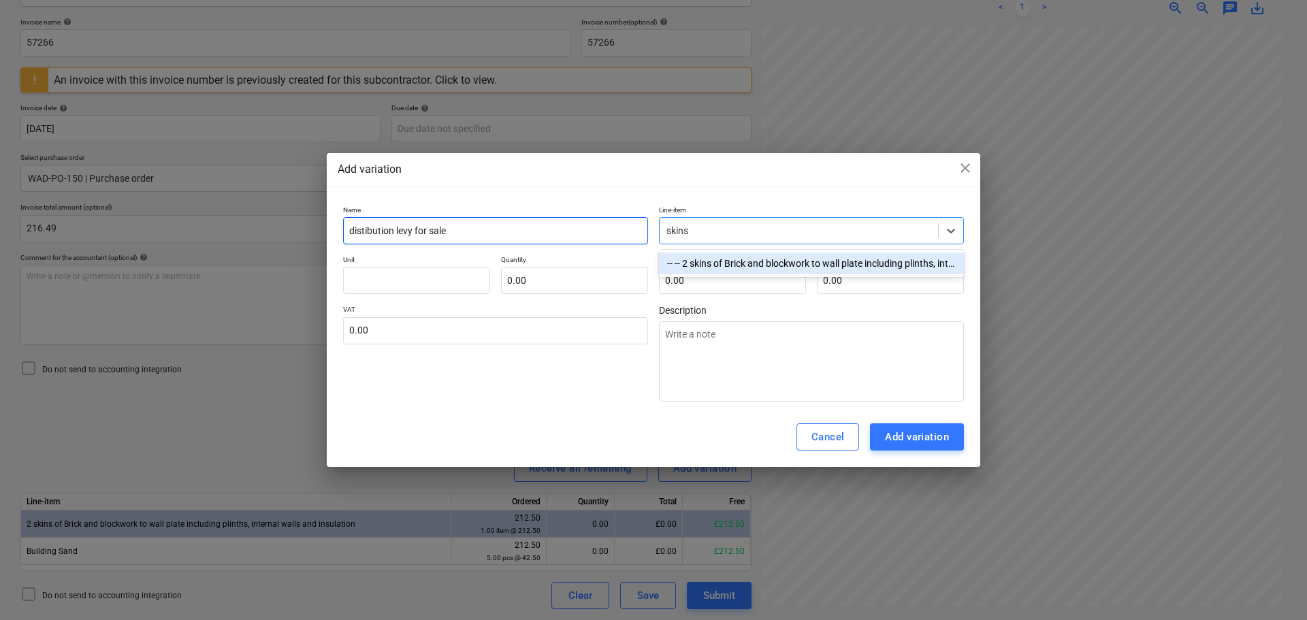
type textarea "x"
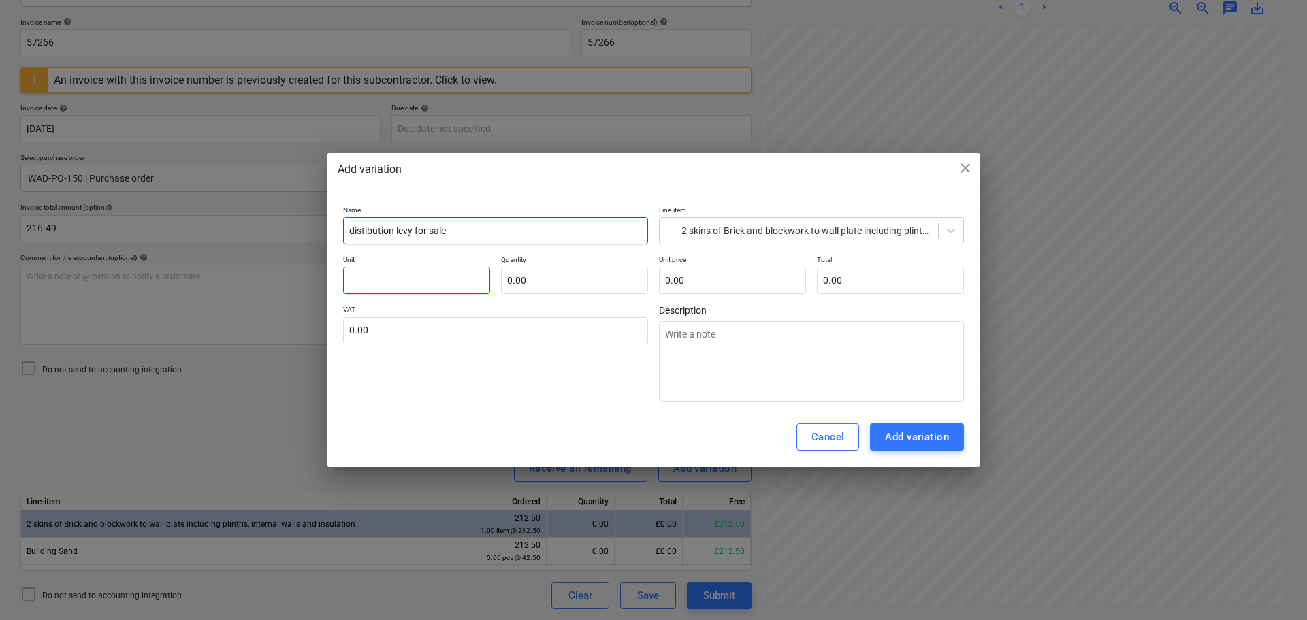
type input "i"
type textarea "x"
type input "it"
type textarea "x"
type input "ite"
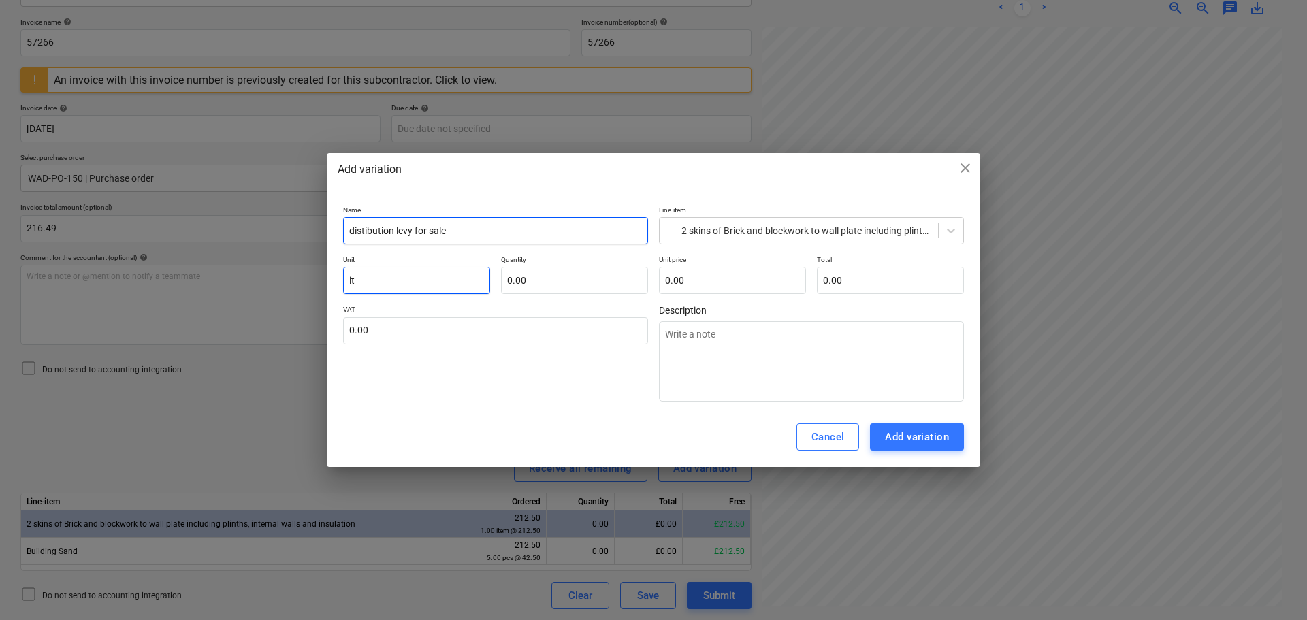
type textarea "x"
type input "item"
type textarea "x"
type input "item"
type input "1"
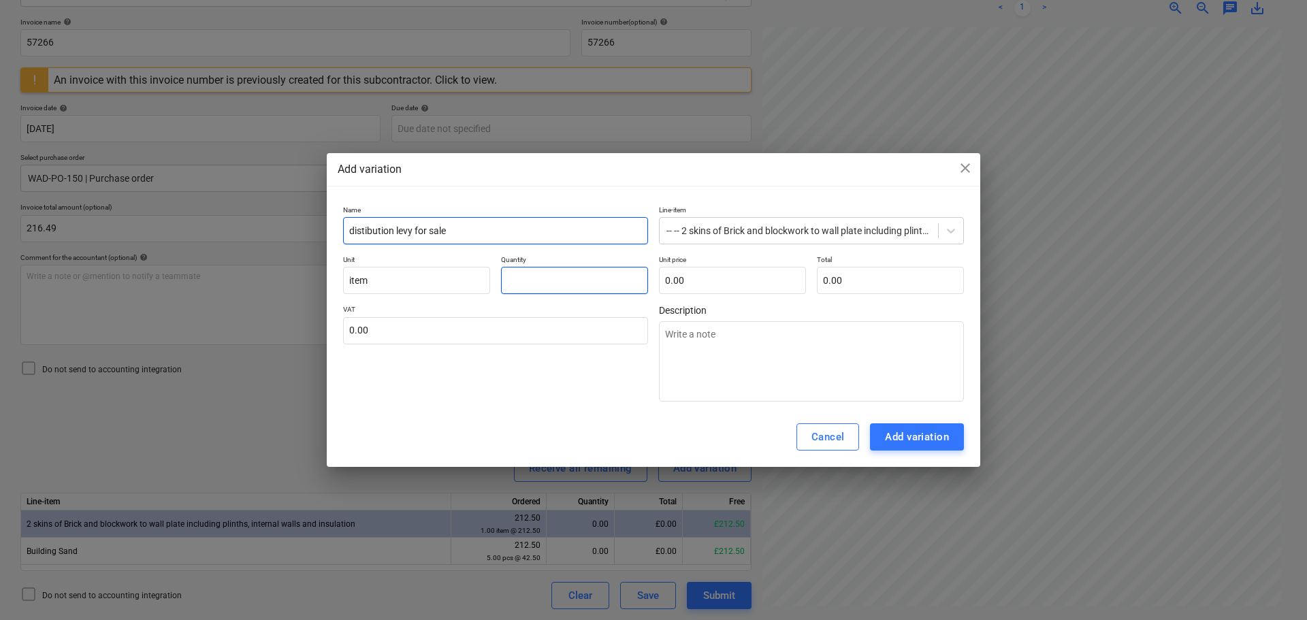
type textarea "x"
type input "1.00"
type input "3"
type textarea "x"
type input "3.00"
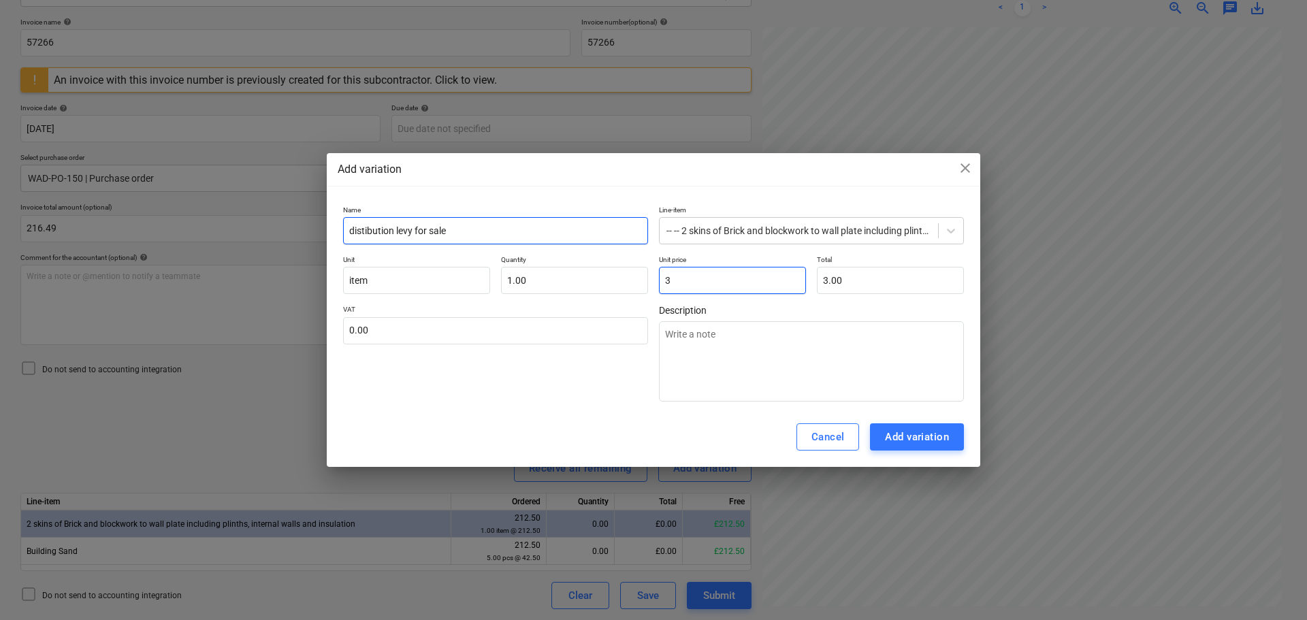
type input "3."
type textarea "x"
type input "3.9"
type textarea "x"
type input "3.90"
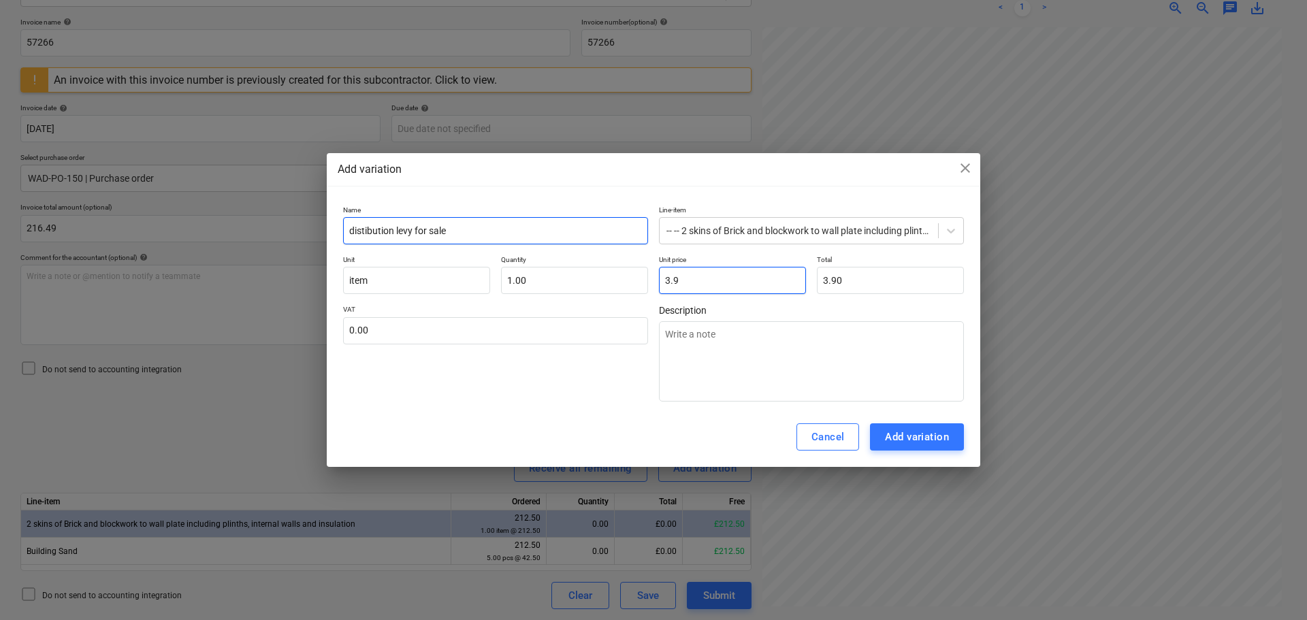
type input "3.99"
type textarea "x"
type input "3.99"
click at [923, 438] on div "Add variation" at bounding box center [917, 437] width 64 height 18
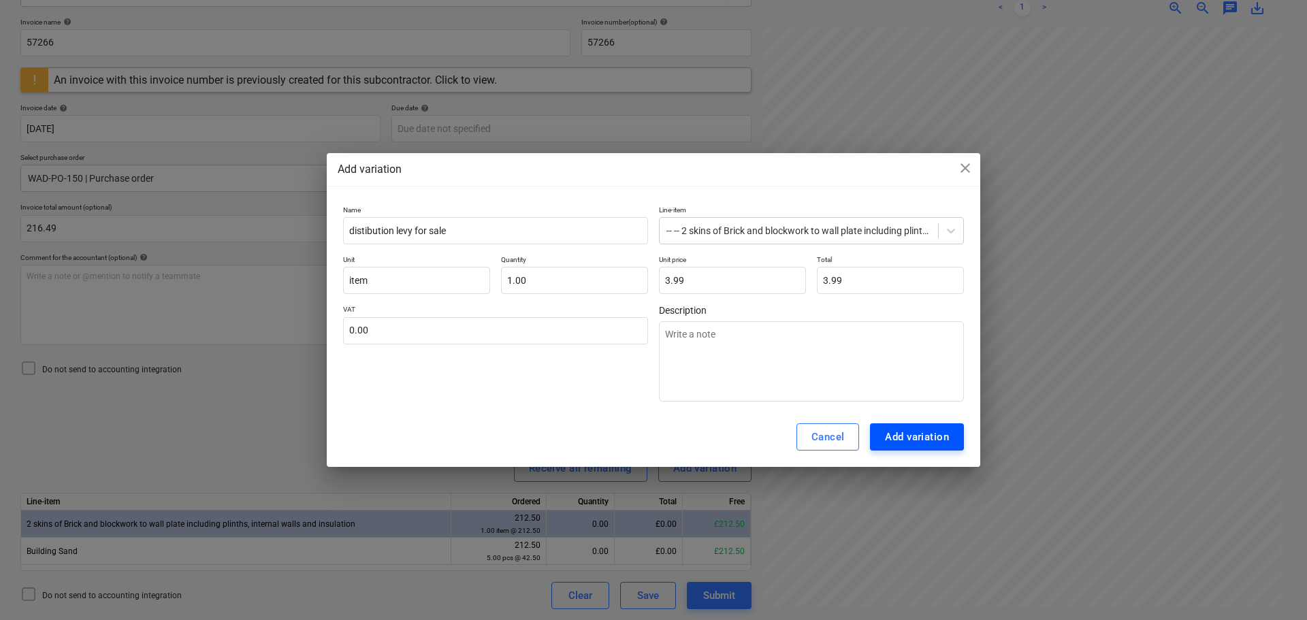
type textarea "x"
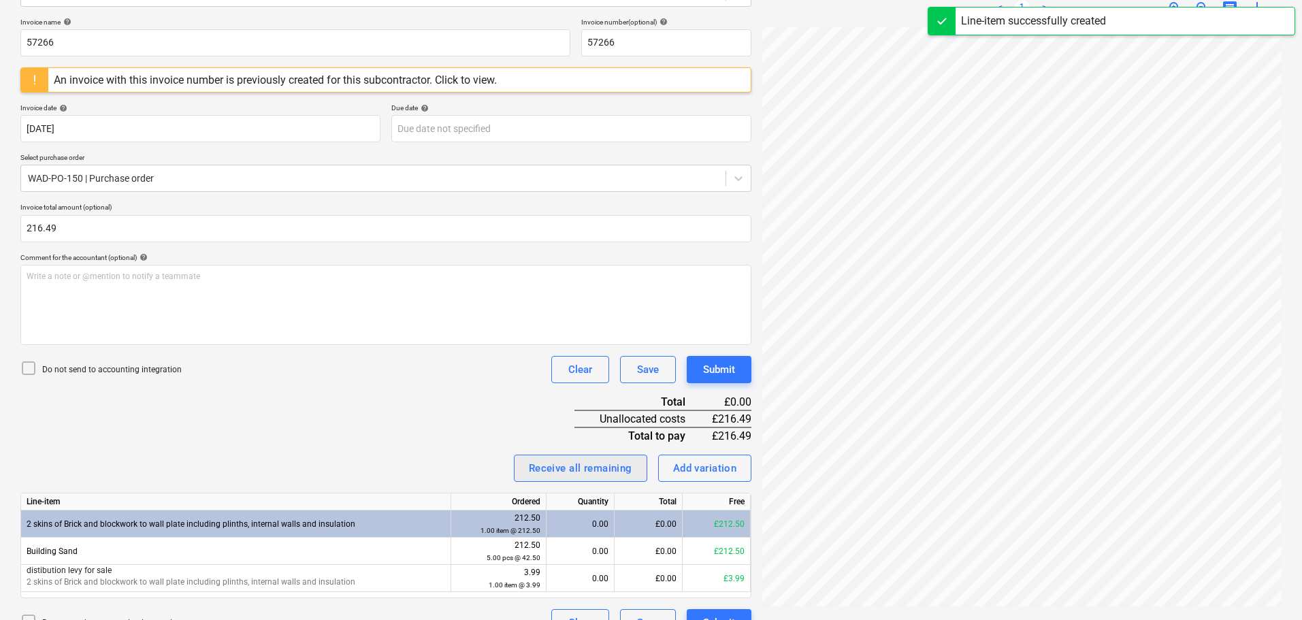
click at [563, 462] on div "Receive all remaining" at bounding box center [580, 468] width 103 height 18
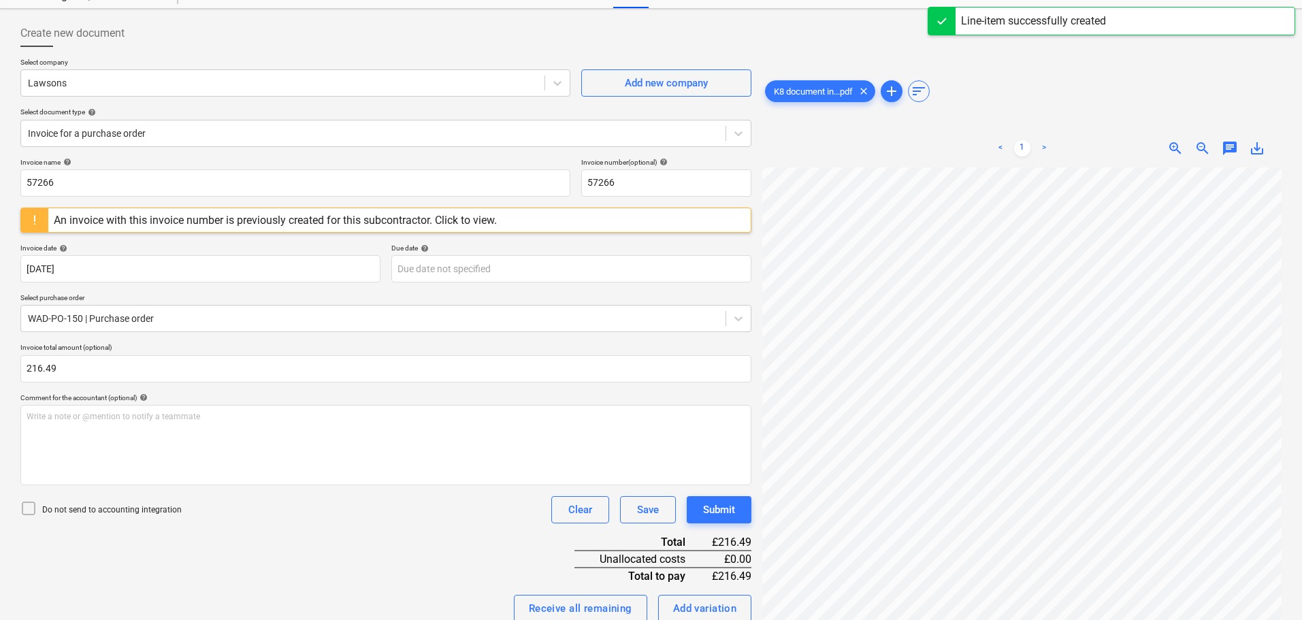
scroll to position [0, 0]
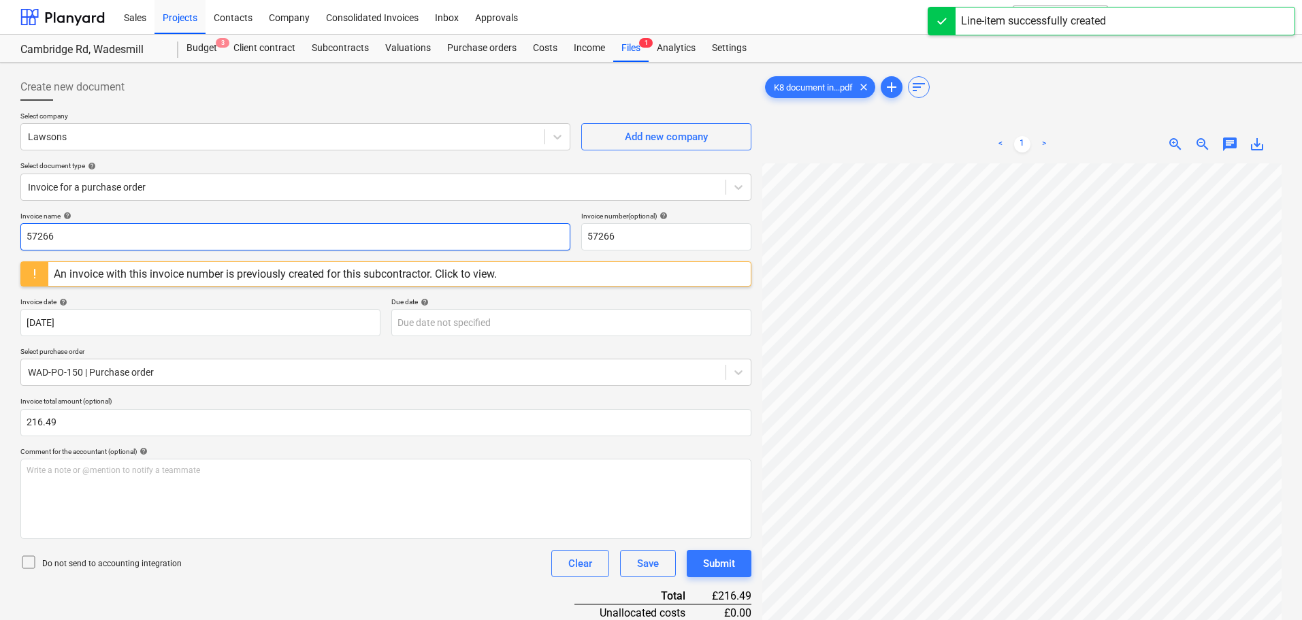
drag, startPoint x: 82, startPoint y: 235, endPoint x: -29, endPoint y: 230, distance: 111.0
click at [0, 230] on html "Sales Projects Contacts Company Consolidated Invoices Inbox Approvals format_si…" at bounding box center [651, 310] width 1302 height 620
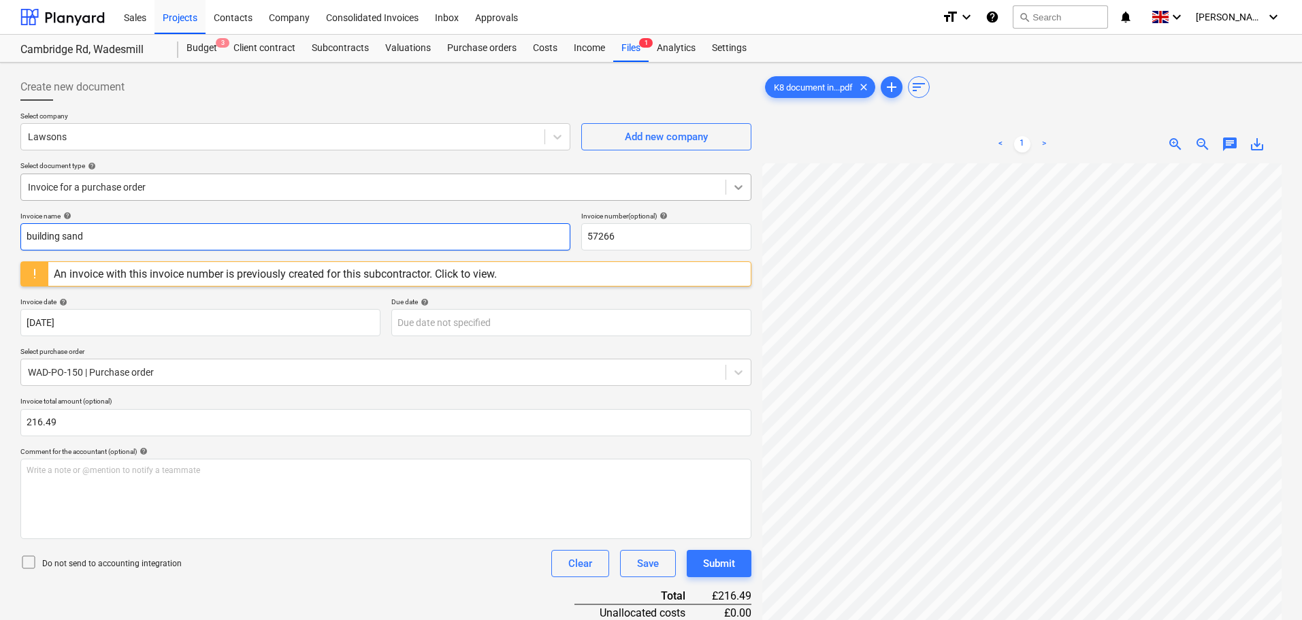
type input "building sand"
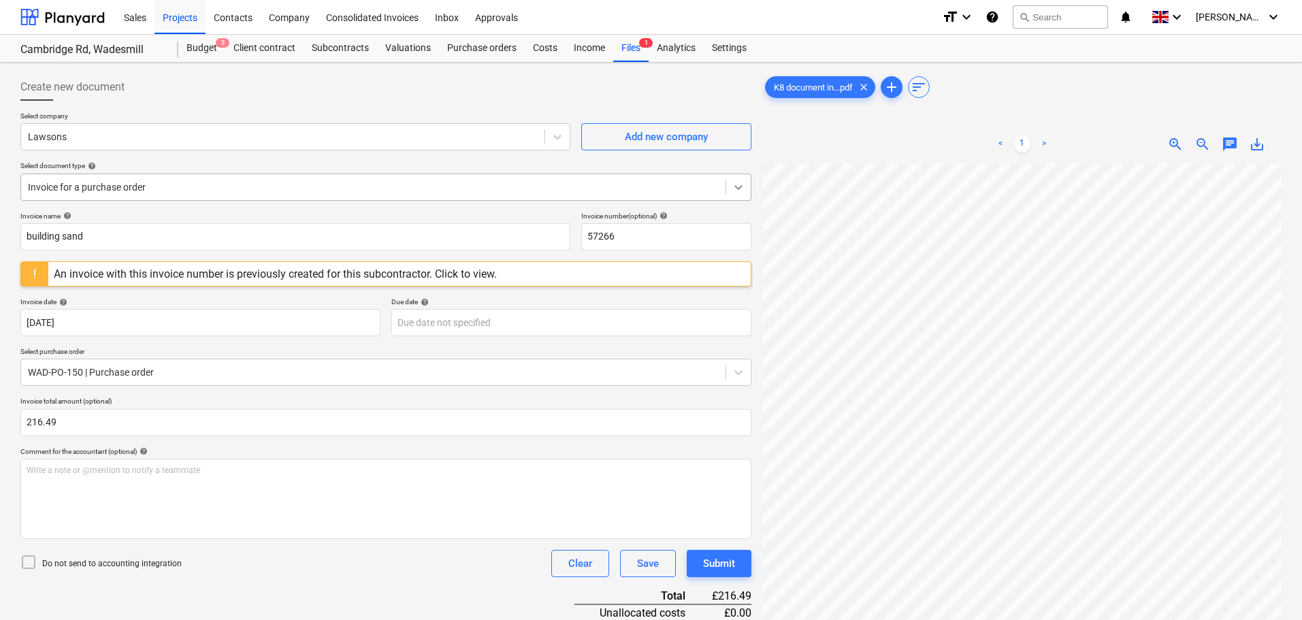
scroll to position [0, 96]
click at [604, 234] on input "57266" at bounding box center [666, 236] width 170 height 27
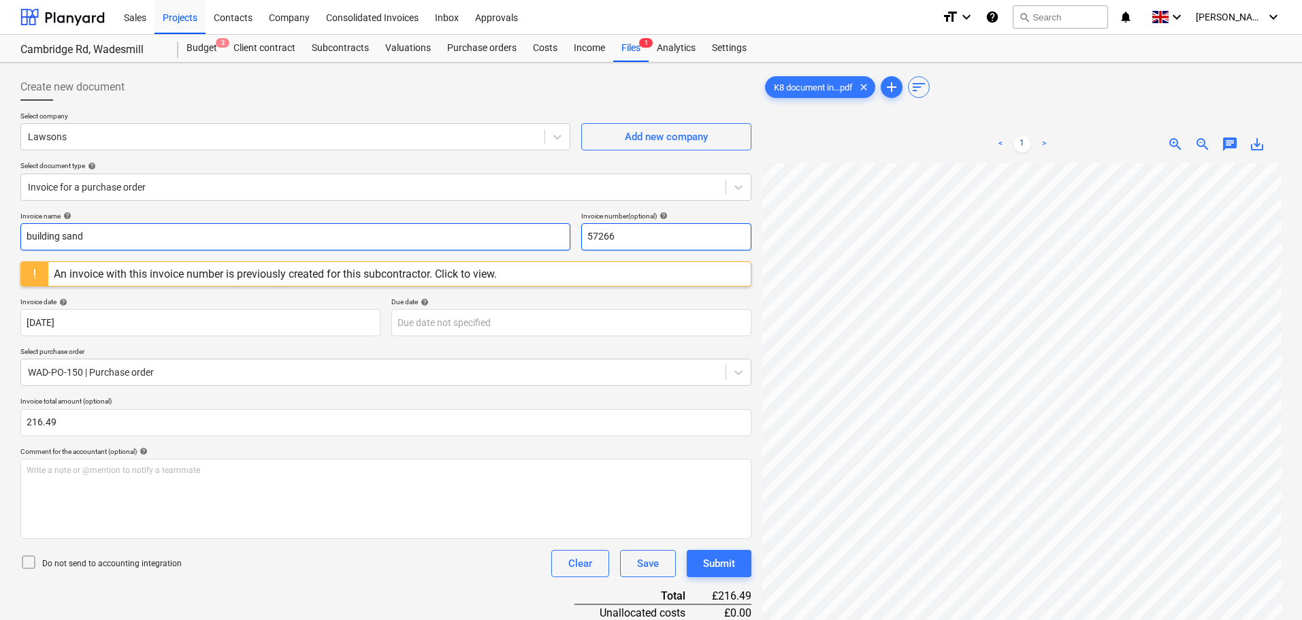
drag, startPoint x: 640, startPoint y: 233, endPoint x: 500, endPoint y: 226, distance: 141.1
click at [500, 226] on div "Invoice name help building sand Invoice number (optional) help 57266" at bounding box center [385, 231] width 731 height 39
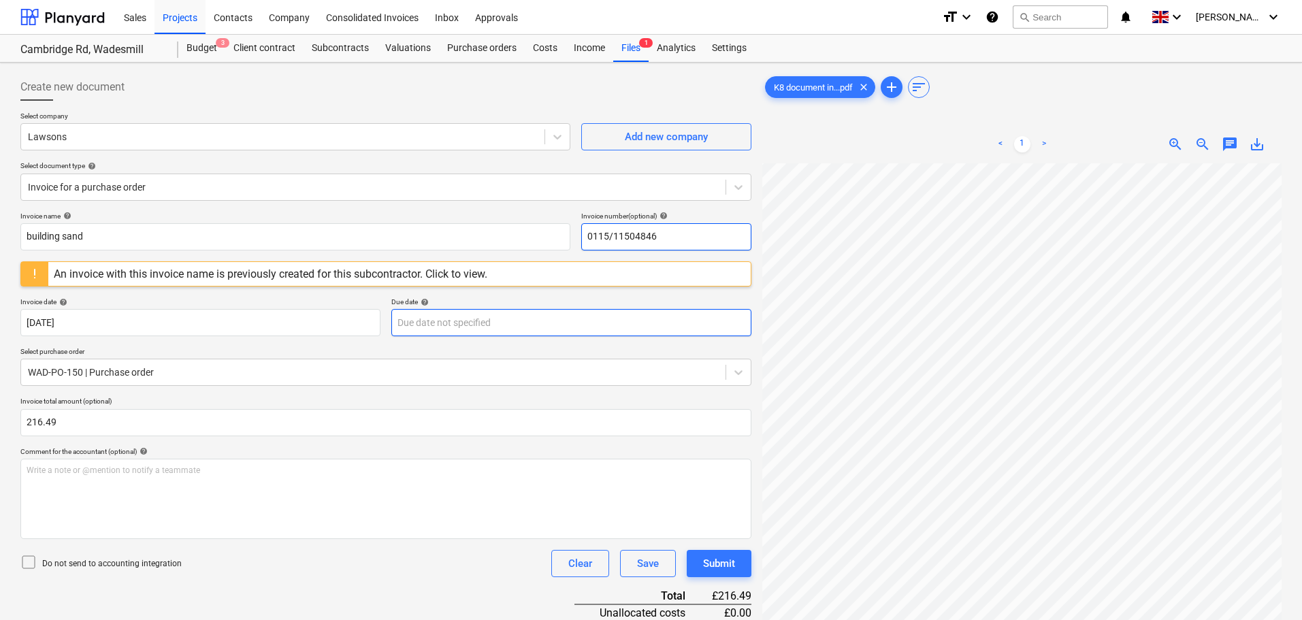
type input "0115/11504846"
click at [483, 329] on body "Sales Projects Contacts Company Consolidated Invoices Inbox Approvals format_si…" at bounding box center [651, 310] width 1302 height 620
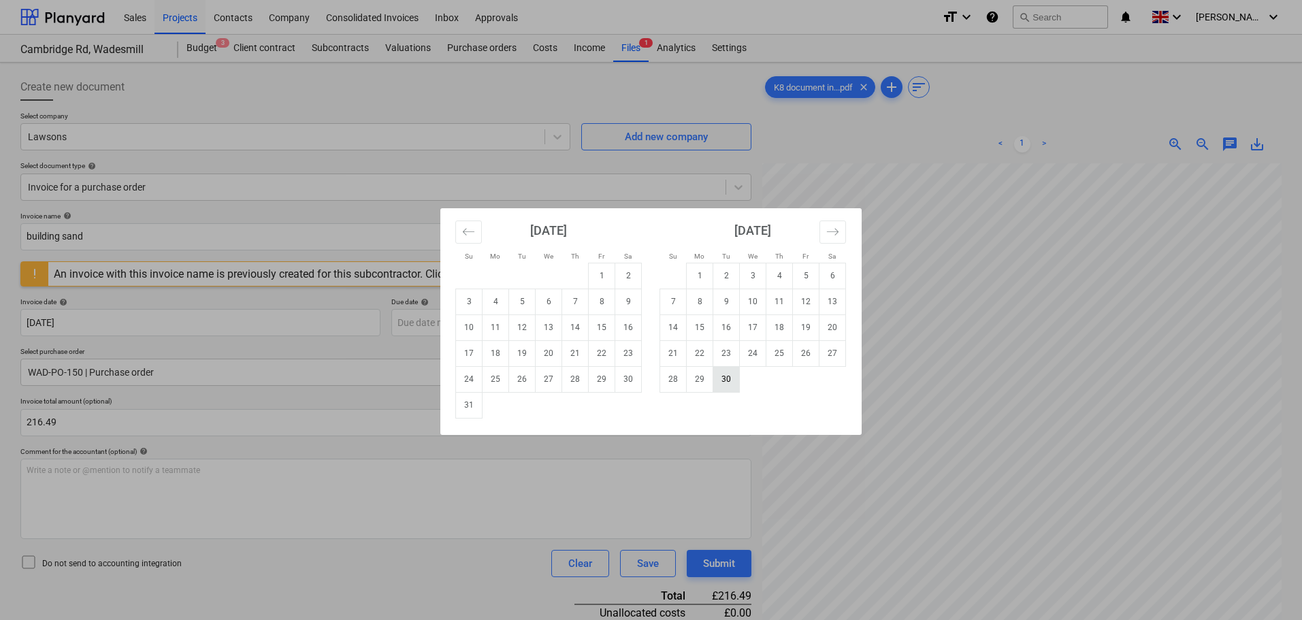
click at [731, 389] on td "30" at bounding box center [726, 379] width 27 height 26
type input "[DATE]"
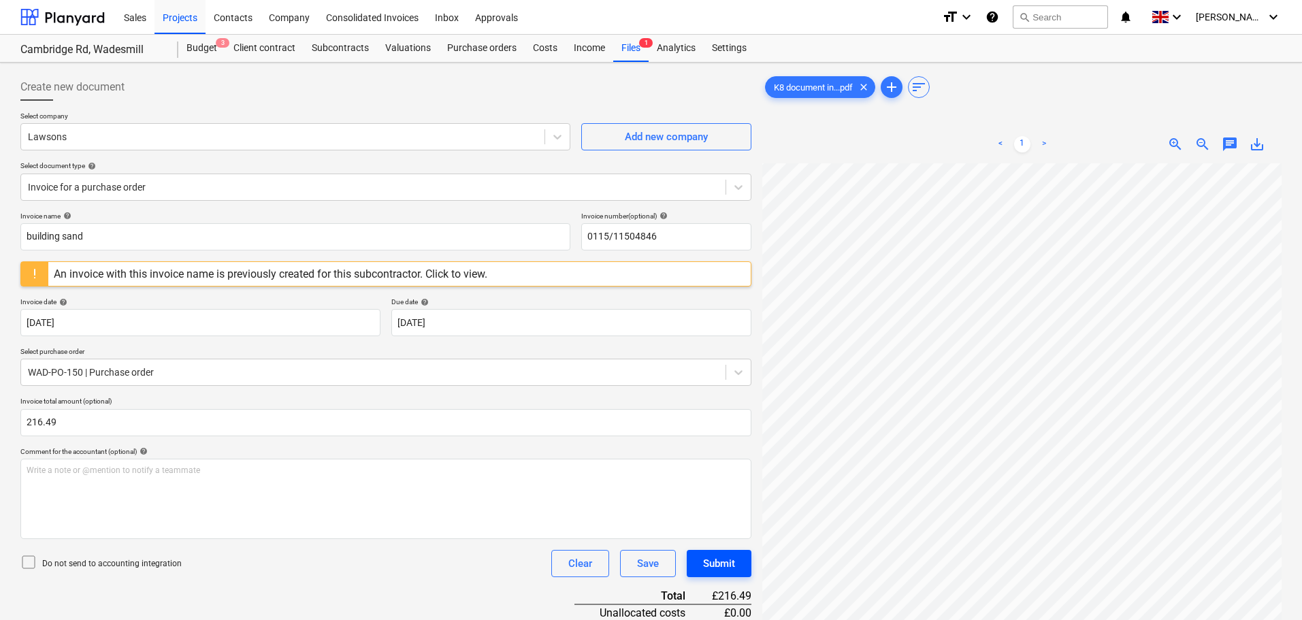
click at [719, 566] on div "Submit" at bounding box center [719, 564] width 32 height 18
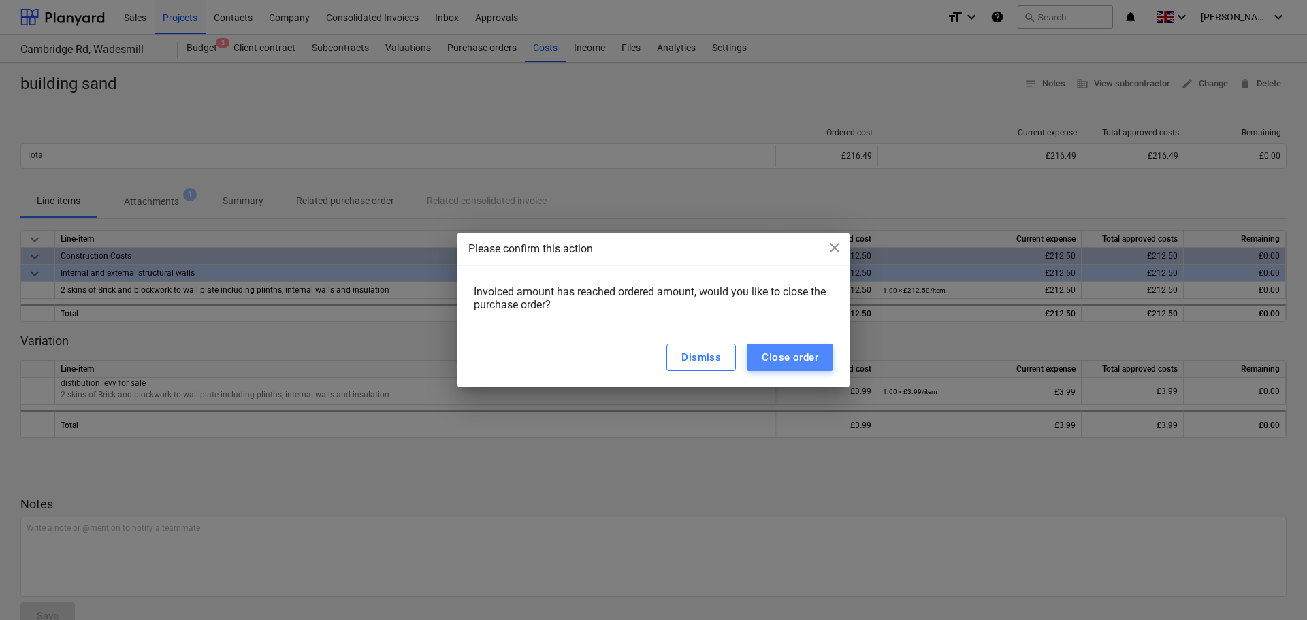
click at [783, 354] on div "Close order" at bounding box center [790, 357] width 56 height 18
